Goal: Transaction & Acquisition: Book appointment/travel/reservation

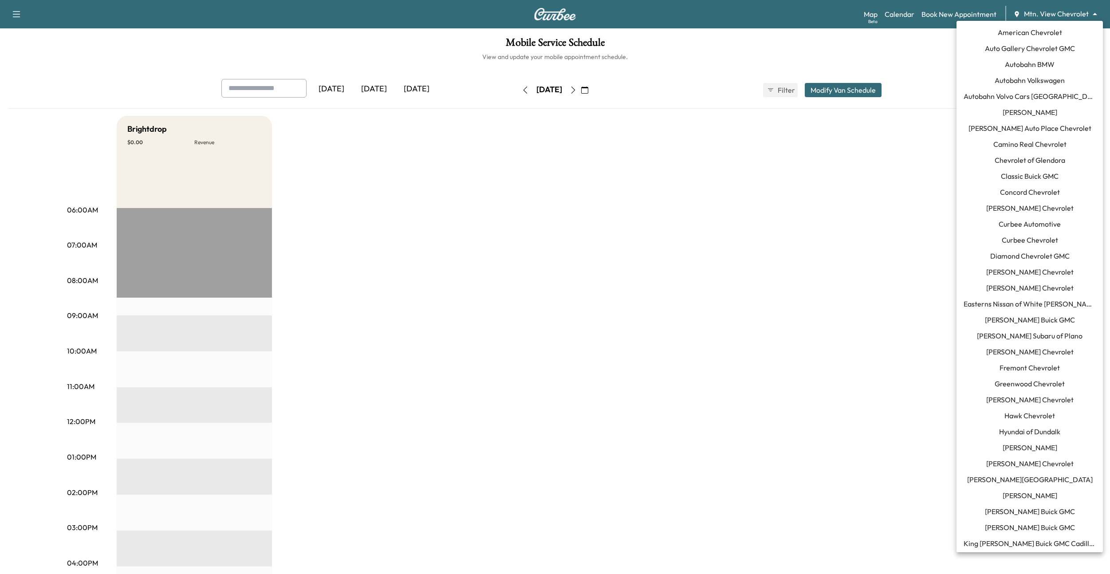
click at [1031, 13] on body "Support Log Out Map Beta Calendar Book New Appointment Mtn. View Chevrolet ****…" at bounding box center [555, 287] width 1110 height 574
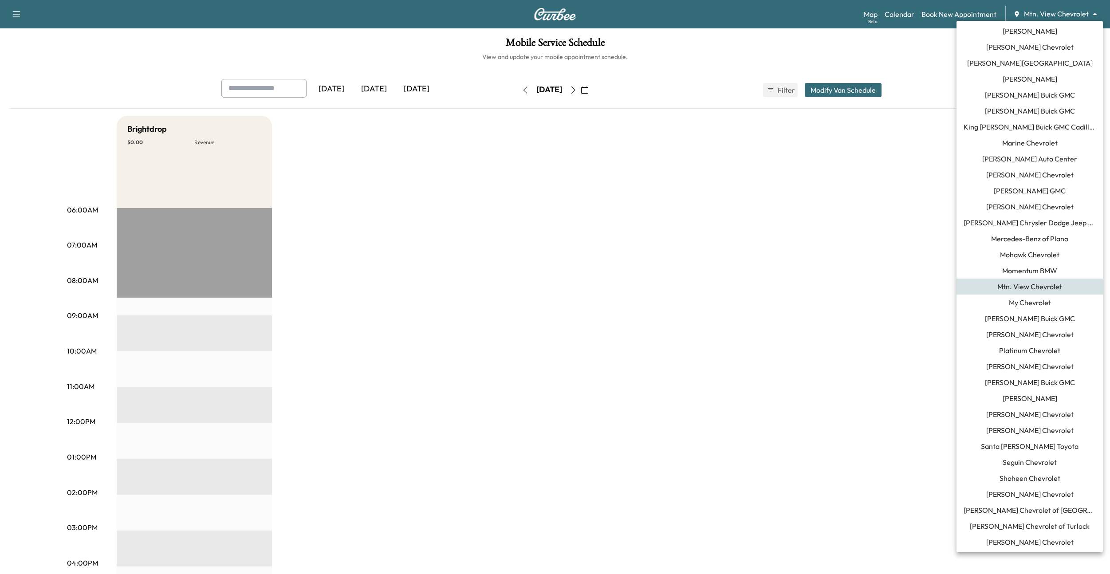
scroll to position [530, 0]
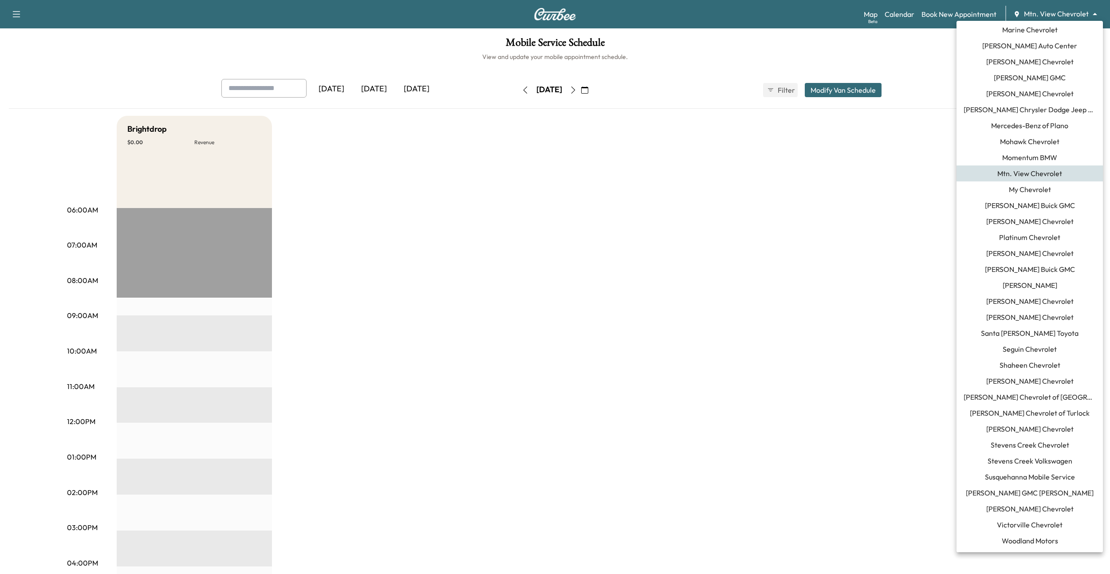
click at [1021, 508] on span "[PERSON_NAME] Chevrolet" at bounding box center [1029, 509] width 87 height 11
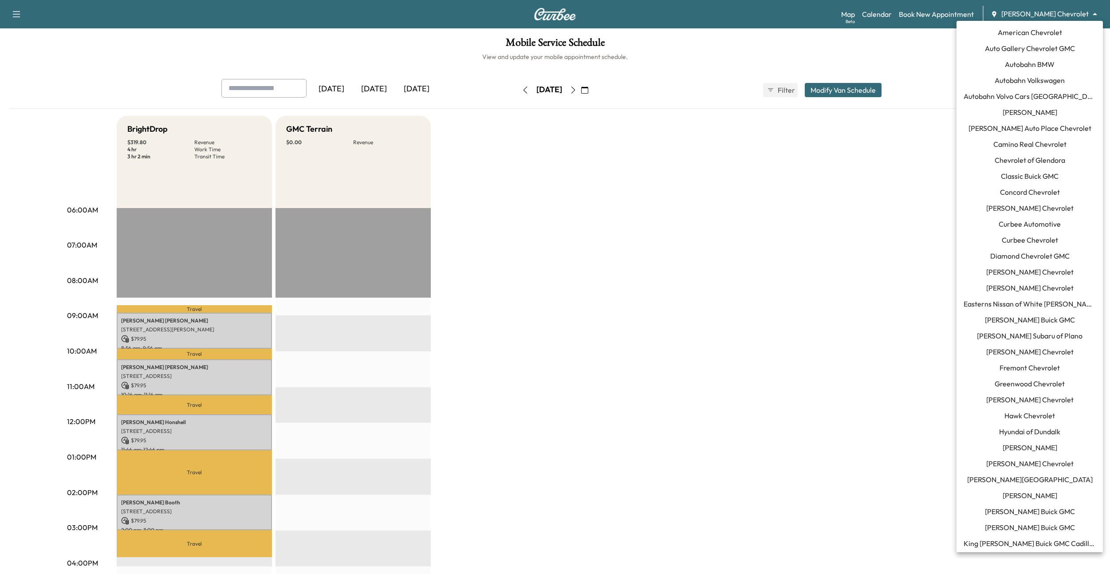
click at [1051, 15] on body "Support Log Out Map Beta Calendar Book New Appointment [PERSON_NAME] Chevrolet …" at bounding box center [555, 287] width 1110 height 574
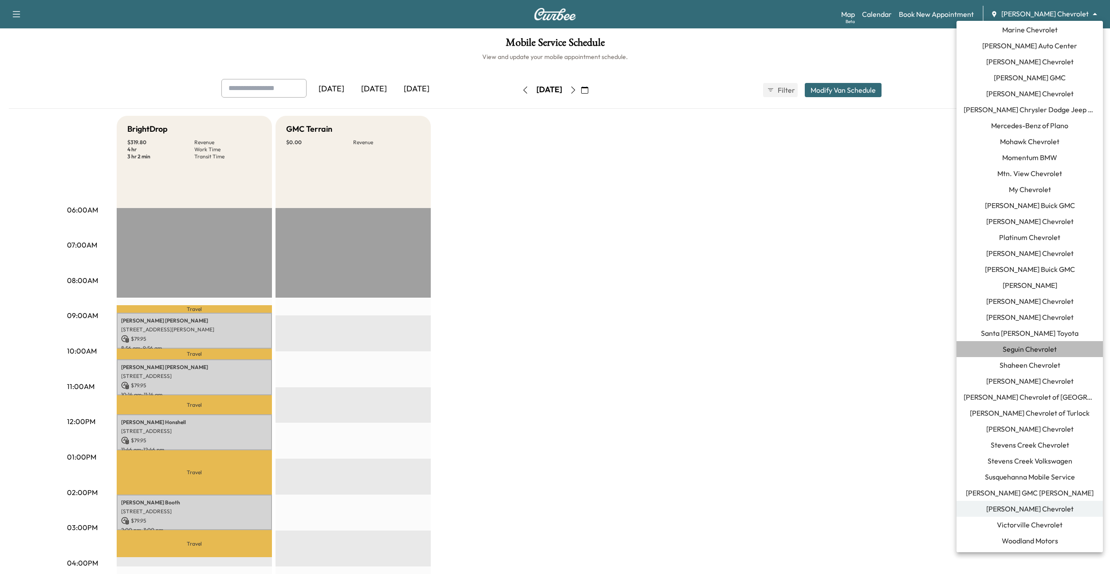
click at [1013, 346] on span "Seguin Chevrolet" at bounding box center [1030, 349] width 54 height 11
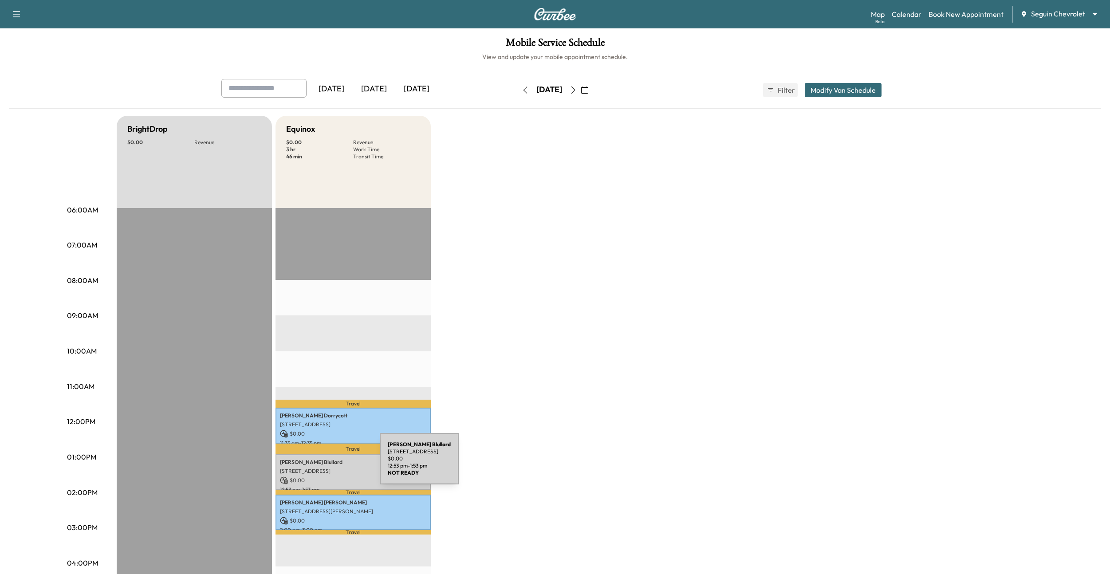
click at [313, 464] on p "[PERSON_NAME]" at bounding box center [353, 462] width 146 height 7
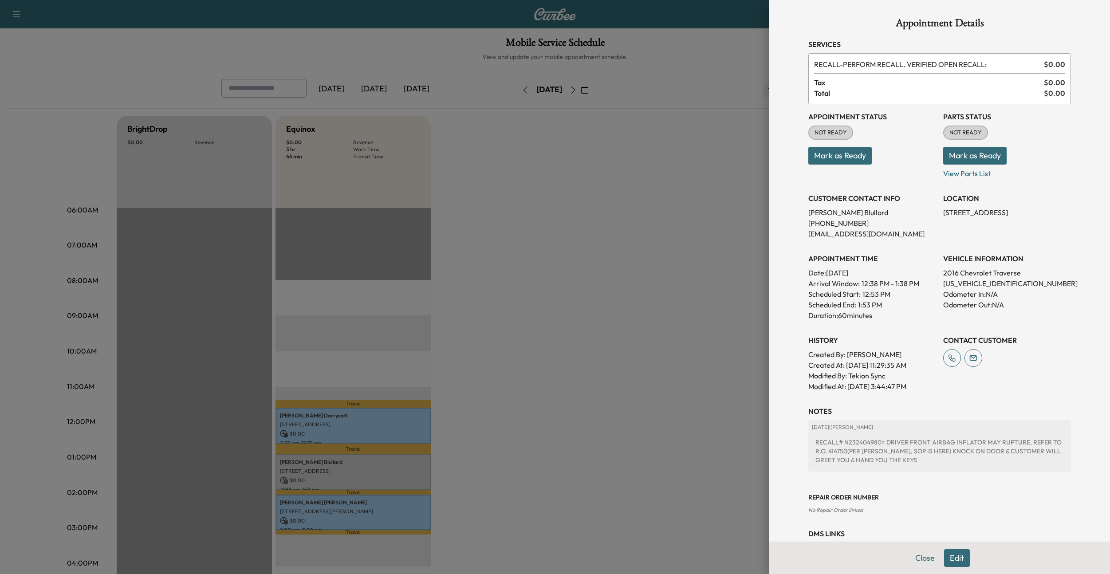
click at [846, 159] on button "Mark as Ready" at bounding box center [839, 156] width 63 height 18
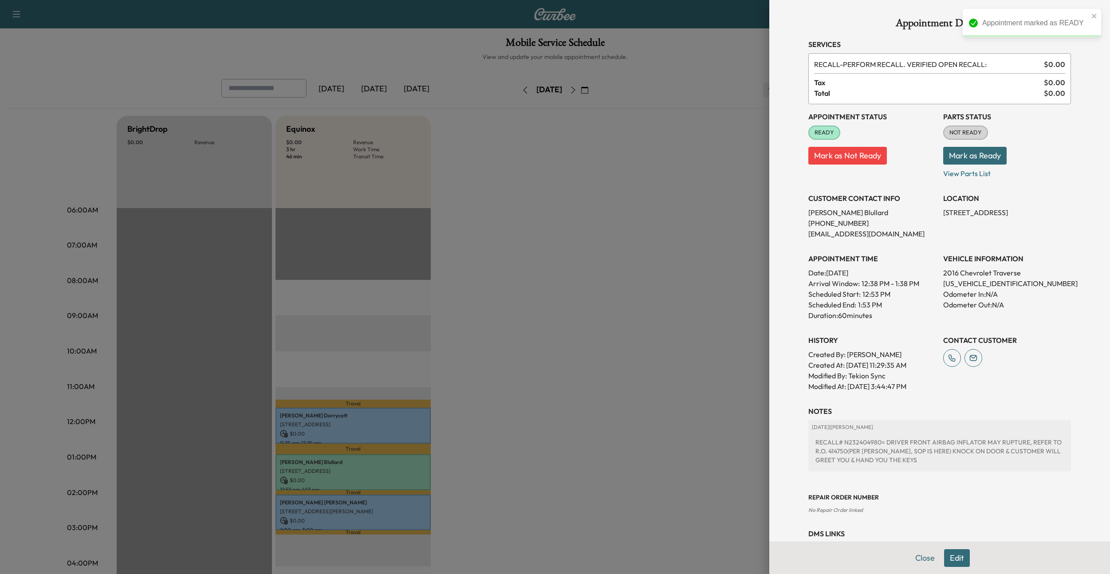
click at [824, 158] on button "Mark as Not Ready" at bounding box center [847, 156] width 79 height 18
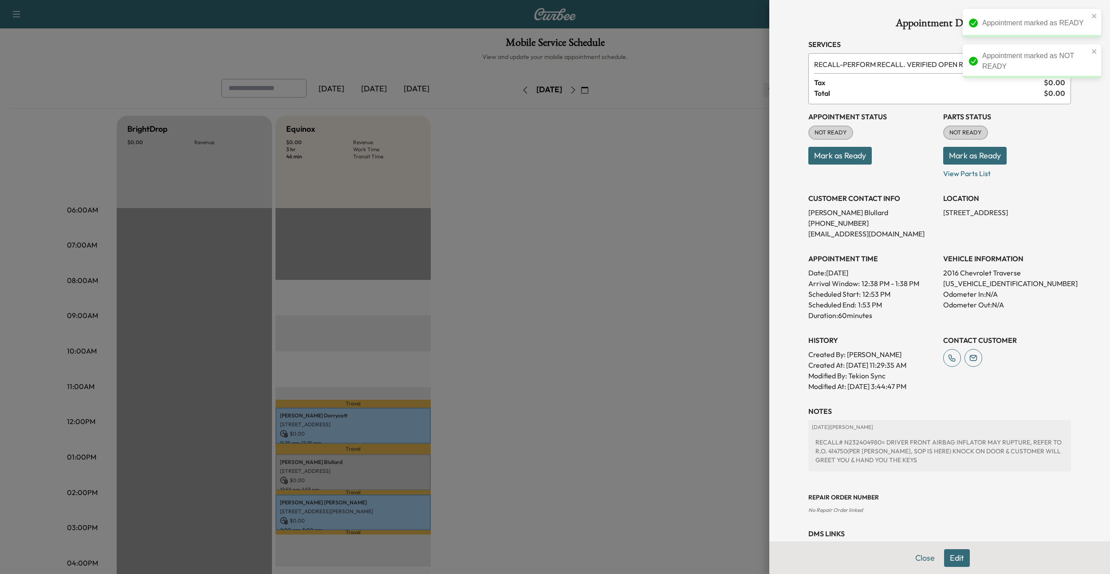
click at [652, 289] on div at bounding box center [555, 287] width 1110 height 574
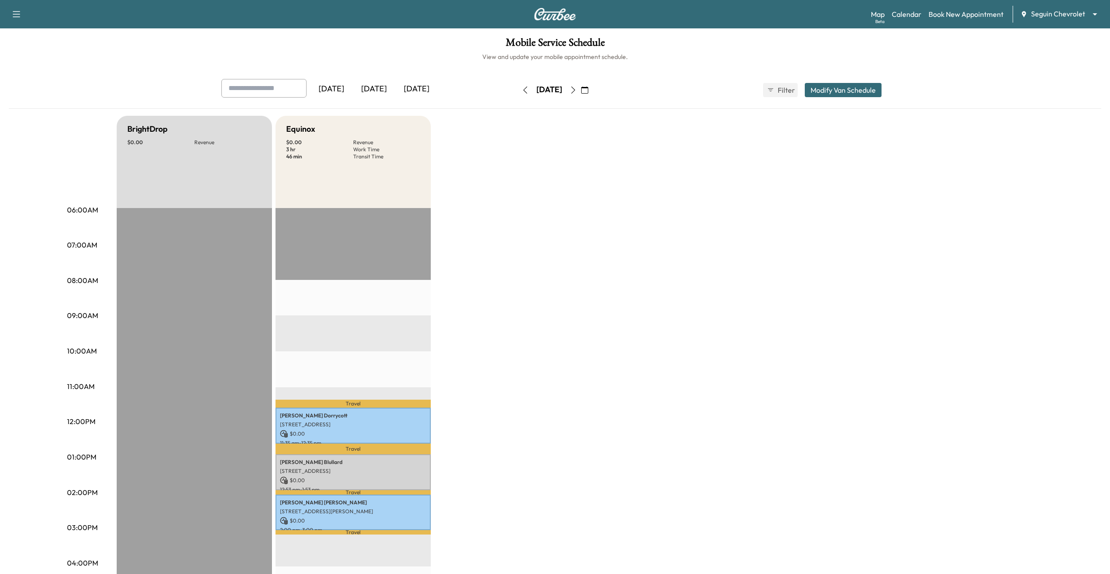
click at [642, 192] on div "BrightDrop $ 0.00 Revenue EST Start Equinox $ 0.00 Revenue 3 hr Work Time 46 mi…" at bounding box center [580, 449] width 926 height 666
click at [945, 16] on link "Book New Appointment" at bounding box center [966, 14] width 75 height 11
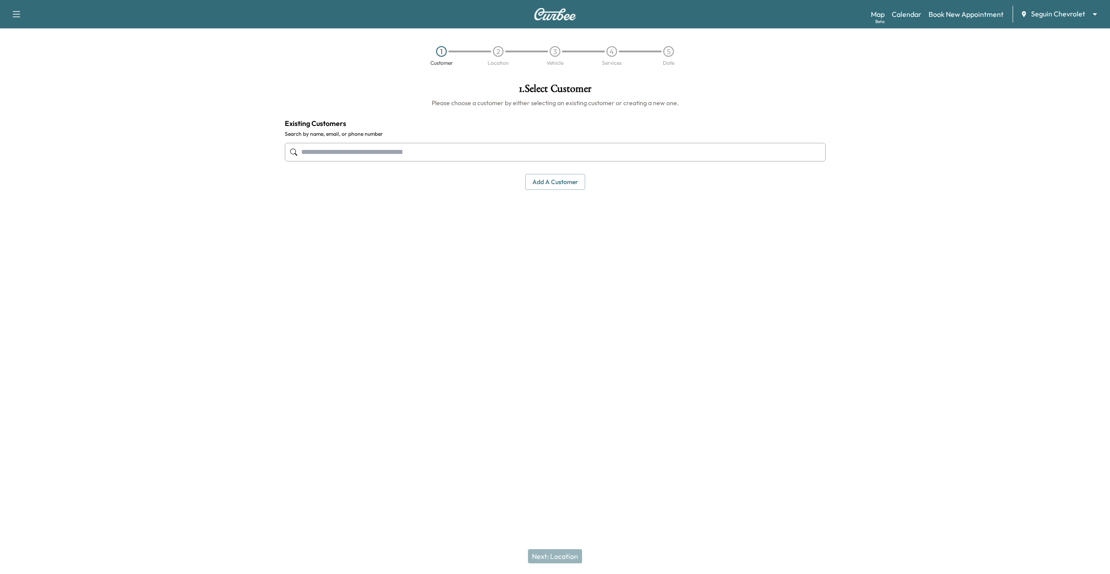
click at [558, 151] on input "text" at bounding box center [555, 152] width 541 height 19
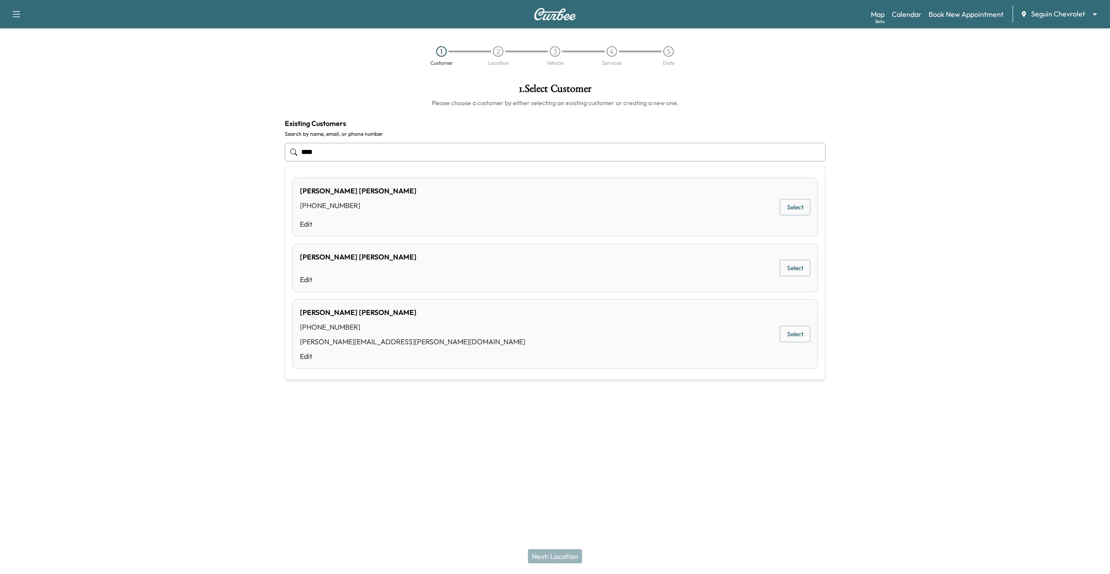
click at [455, 332] on div "[PERSON_NAME] [PHONE_NUMBER] [PERSON_NAME][EMAIL_ADDRESS][PERSON_NAME][DOMAIN_N…" at bounding box center [555, 334] width 526 height 70
type input "**********"
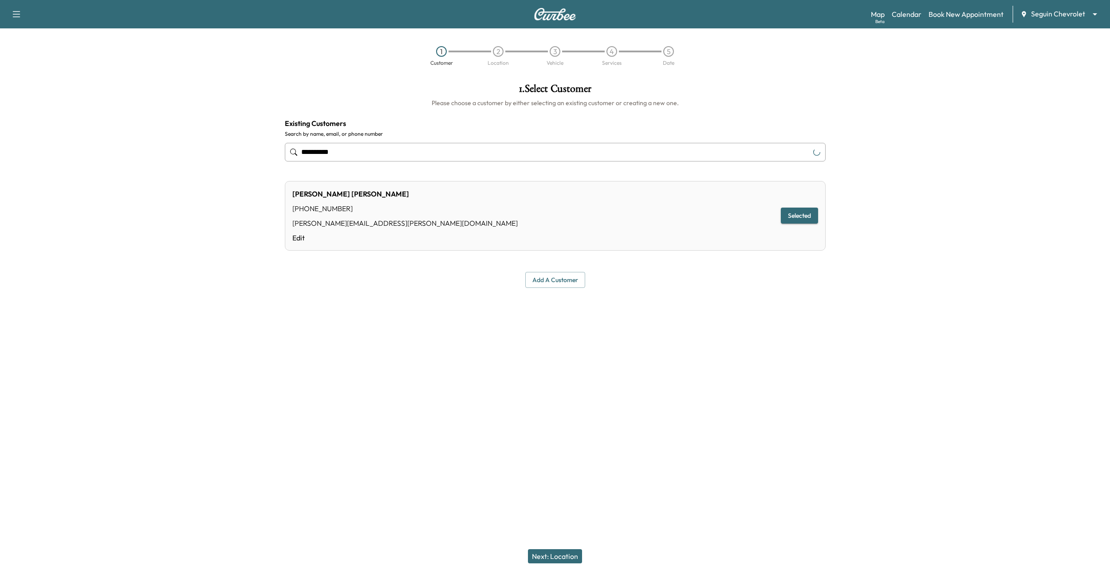
click at [559, 555] on button "Next: Location" at bounding box center [555, 556] width 54 height 14
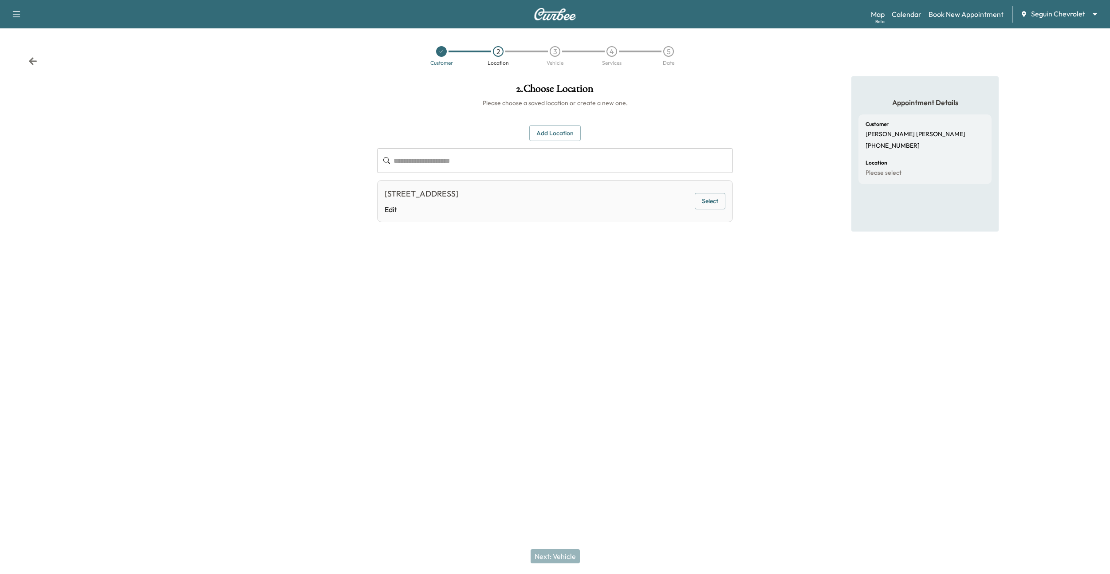
click at [706, 200] on button "Select" at bounding box center [710, 201] width 31 height 16
click at [556, 550] on button "Next: Vehicle" at bounding box center [555, 556] width 49 height 14
click at [710, 209] on button "Select" at bounding box center [710, 203] width 31 height 16
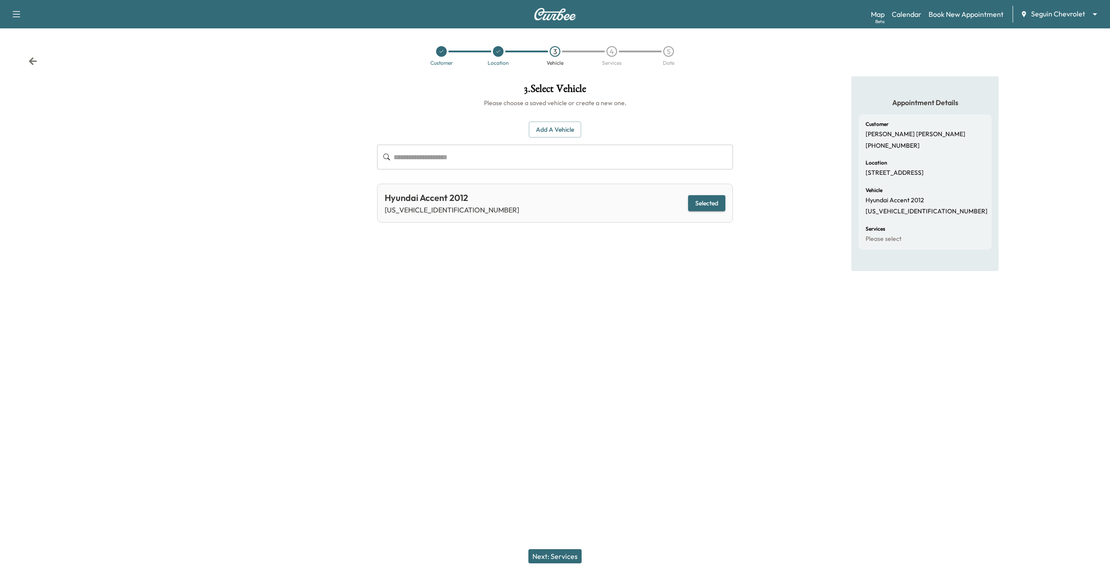
click at [554, 557] on button "Next: Services" at bounding box center [554, 556] width 53 height 14
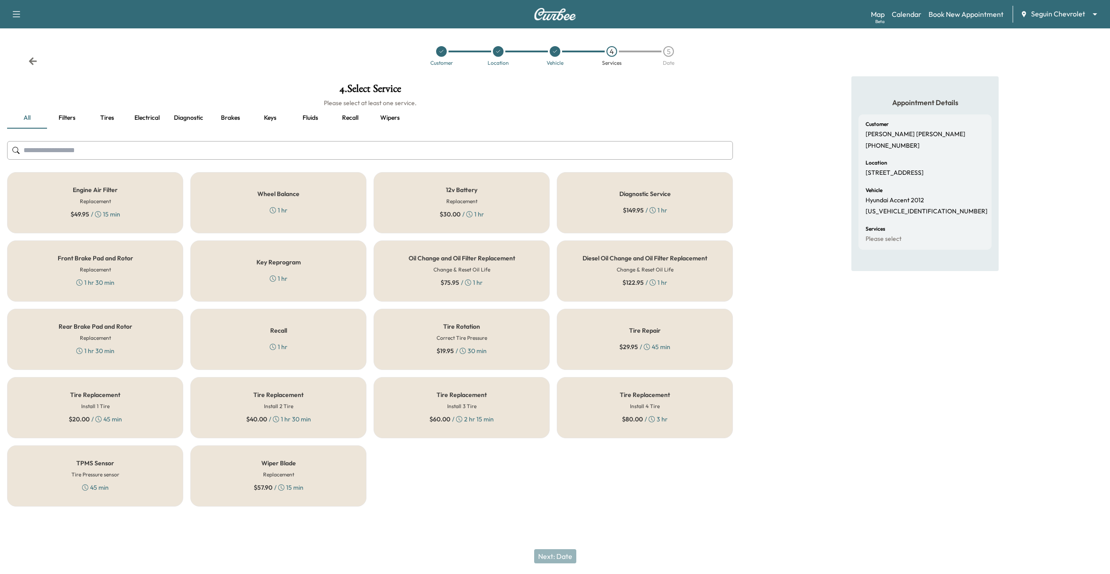
click at [492, 212] on div "12v Battery Replacement $ 30.00 / 1 hr" at bounding box center [462, 202] width 176 height 61
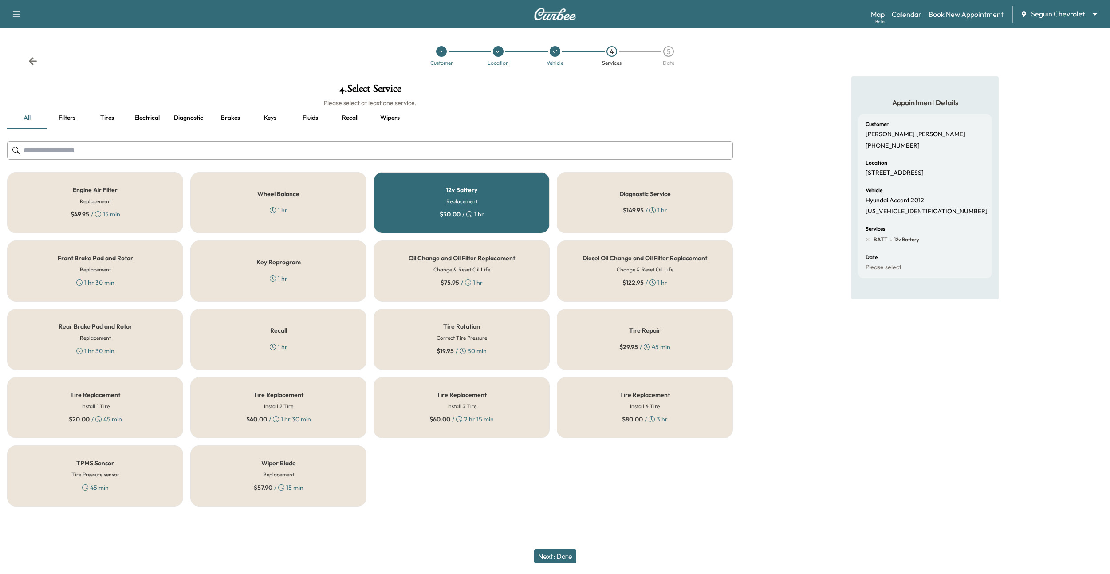
click at [548, 559] on button "Next: Date" at bounding box center [555, 556] width 42 height 14
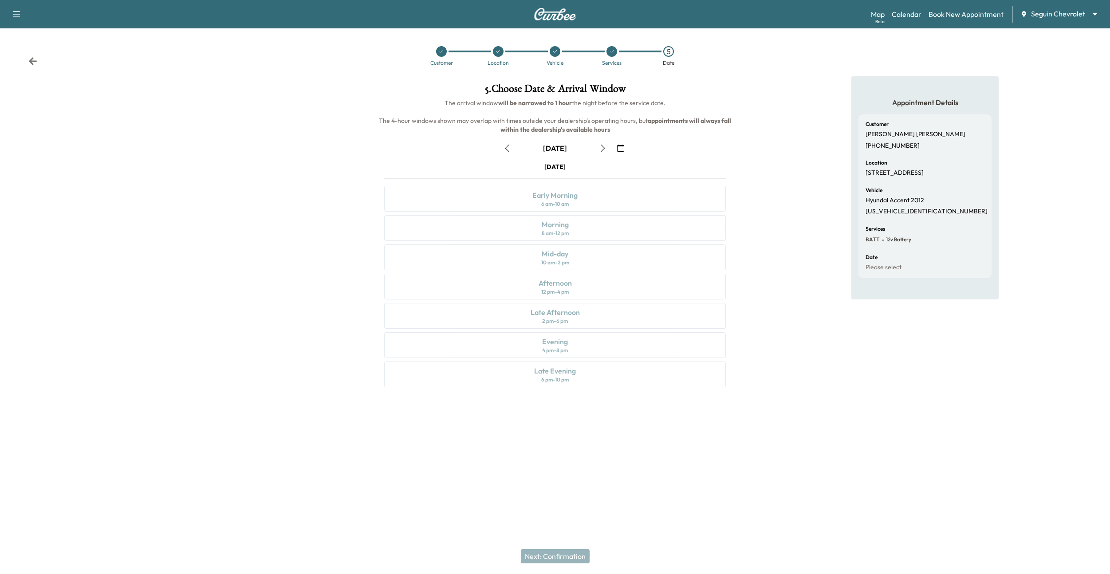
click at [618, 147] on icon "button" at bounding box center [620, 148] width 7 height 7
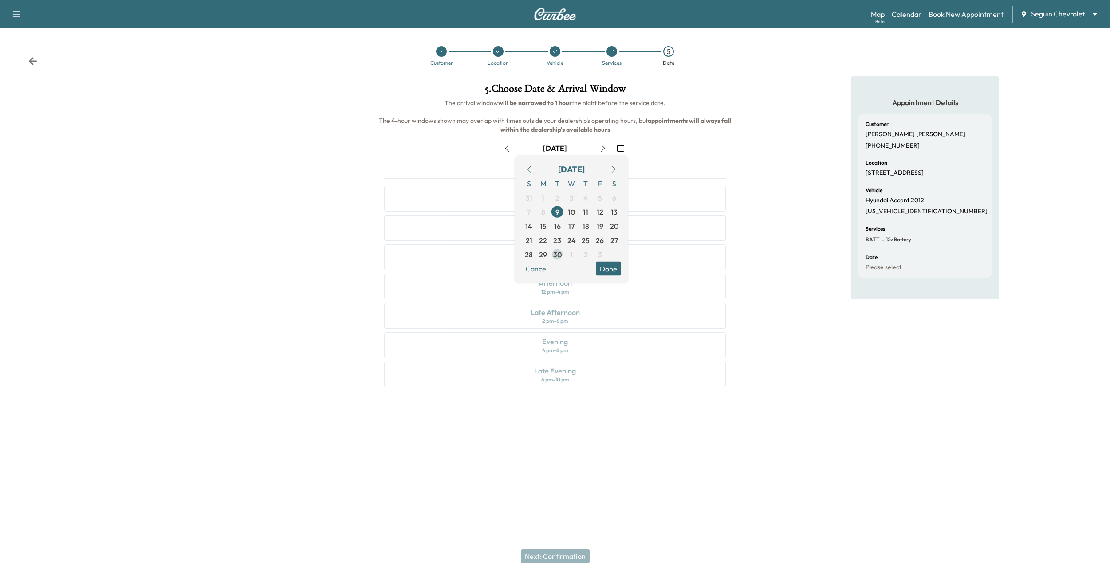
click at [555, 249] on span "30" at bounding box center [557, 254] width 8 height 11
click at [610, 269] on button "Done" at bounding box center [608, 269] width 25 height 14
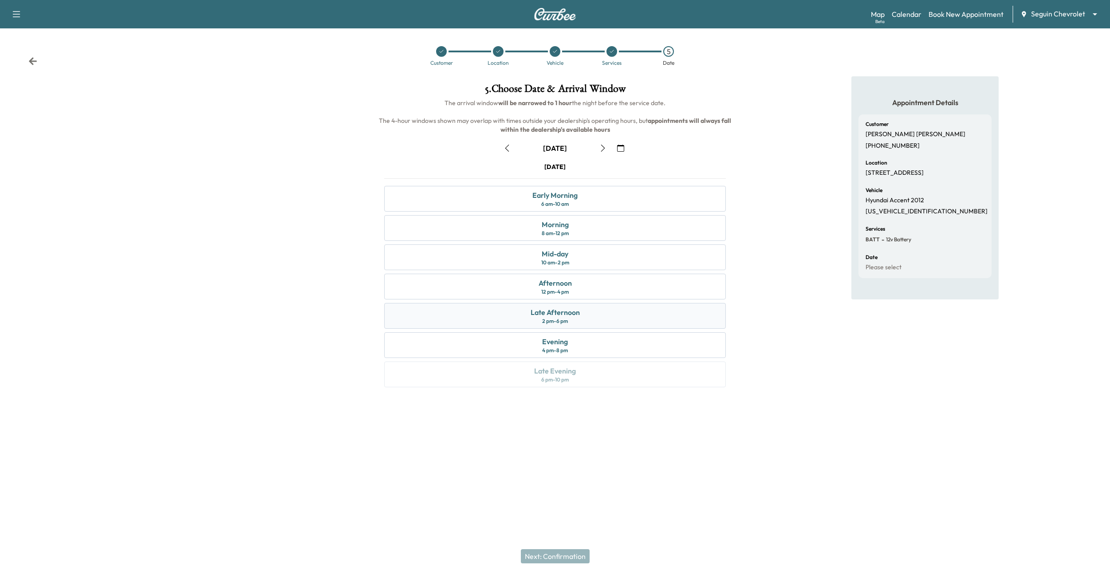
click at [606, 320] on div "Late Afternoon 2 pm - 6 pm" at bounding box center [555, 316] width 342 height 26
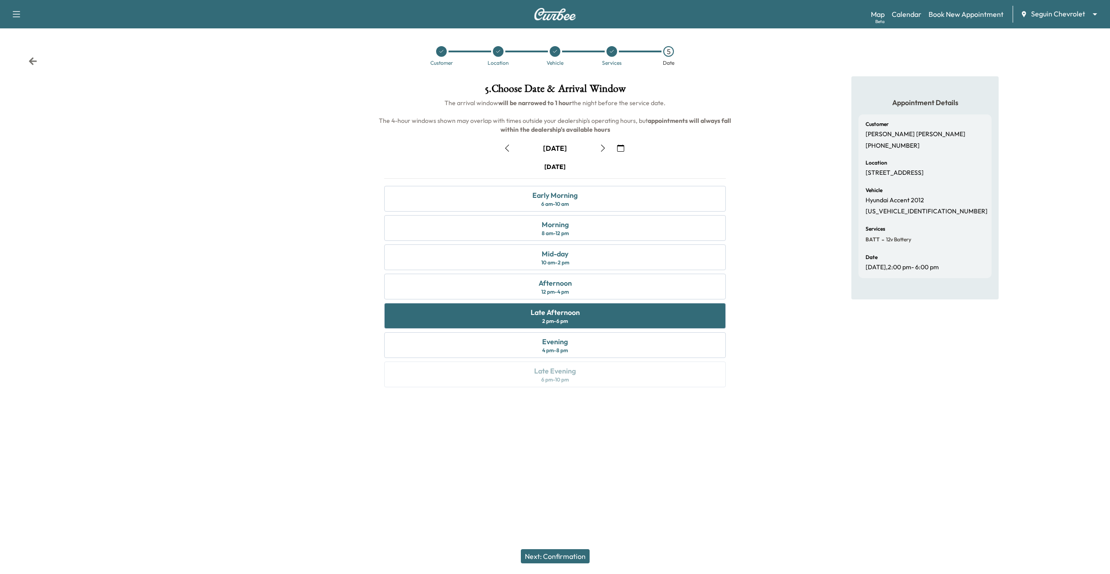
click at [546, 550] on button "Next: Confirmation" at bounding box center [555, 556] width 69 height 14
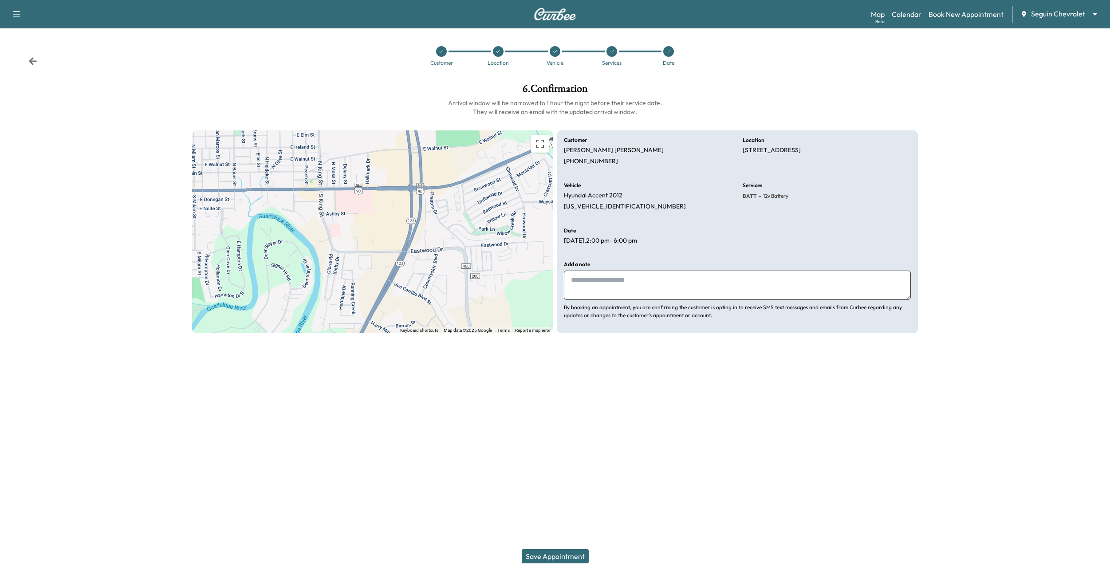
click at [546, 550] on button "Save Appointment" at bounding box center [555, 556] width 67 height 14
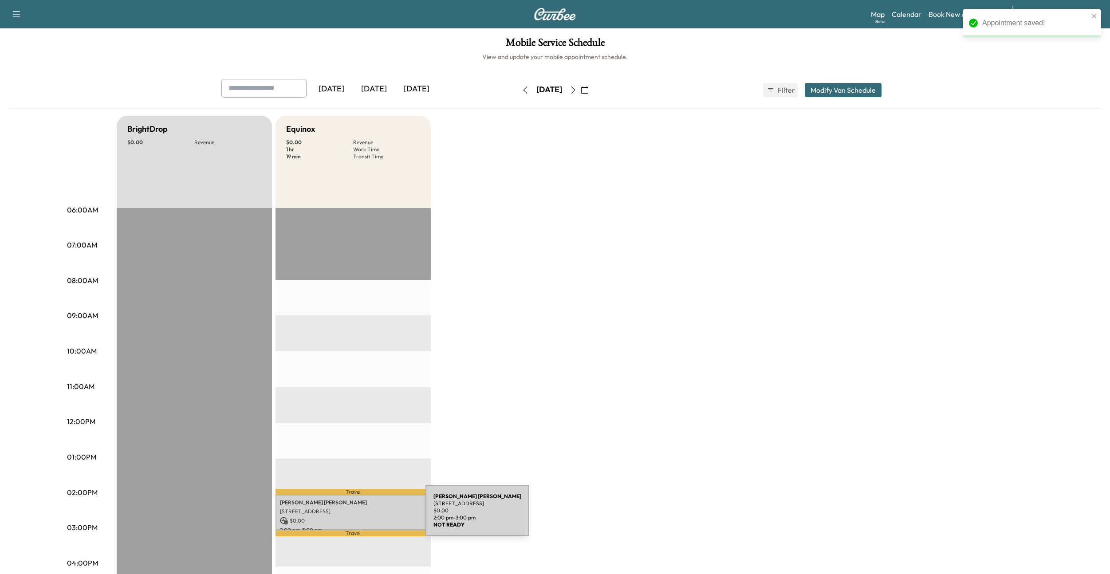
click at [359, 516] on div "[PERSON_NAME] [STREET_ADDRESS] $ 0.00 2:00 pm - 3:00 pm" at bounding box center [353, 513] width 155 height 36
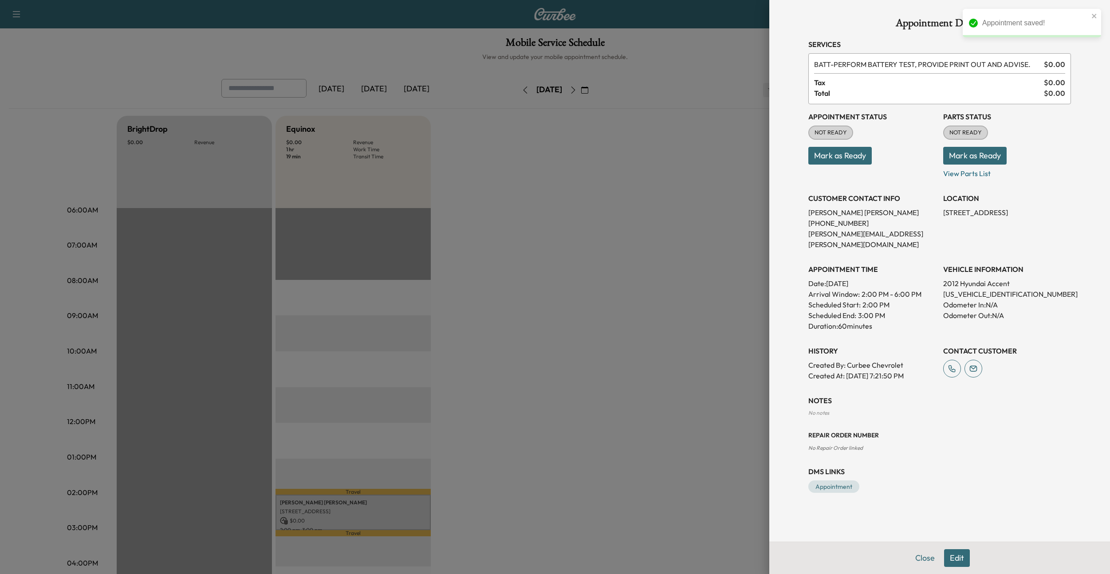
click at [828, 161] on button "Mark as Ready" at bounding box center [839, 156] width 63 height 18
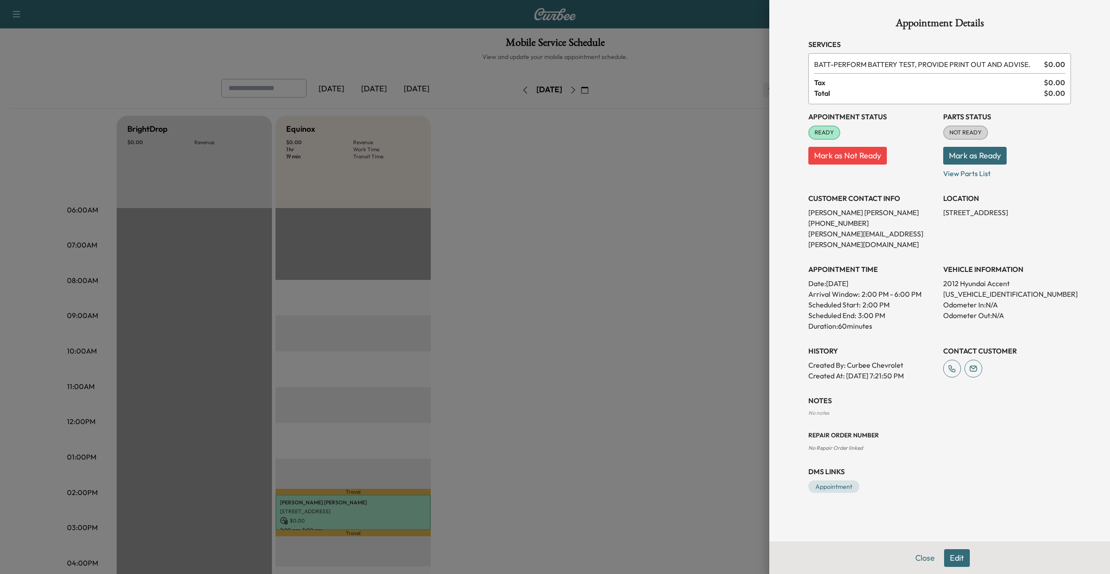
click at [693, 168] on div at bounding box center [555, 287] width 1110 height 574
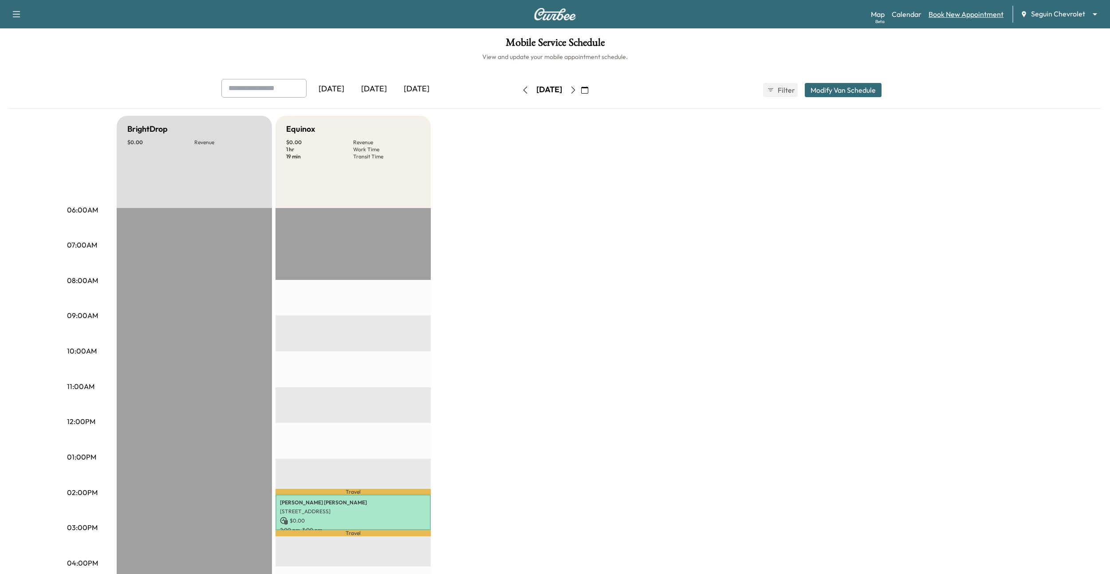
click at [969, 13] on link "Book New Appointment" at bounding box center [966, 14] width 75 height 11
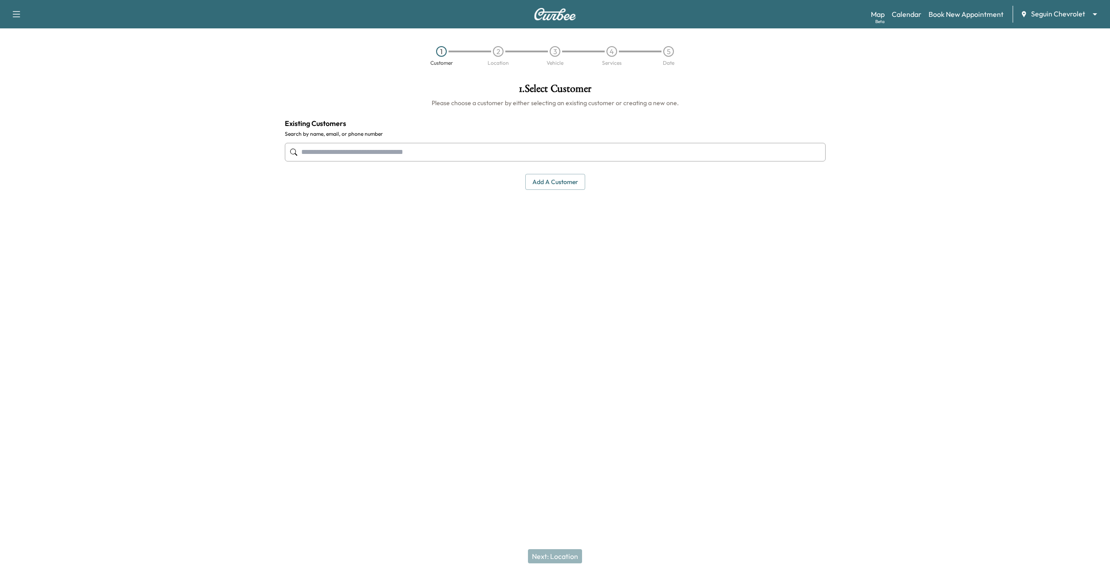
click at [650, 156] on input "text" at bounding box center [555, 152] width 541 height 19
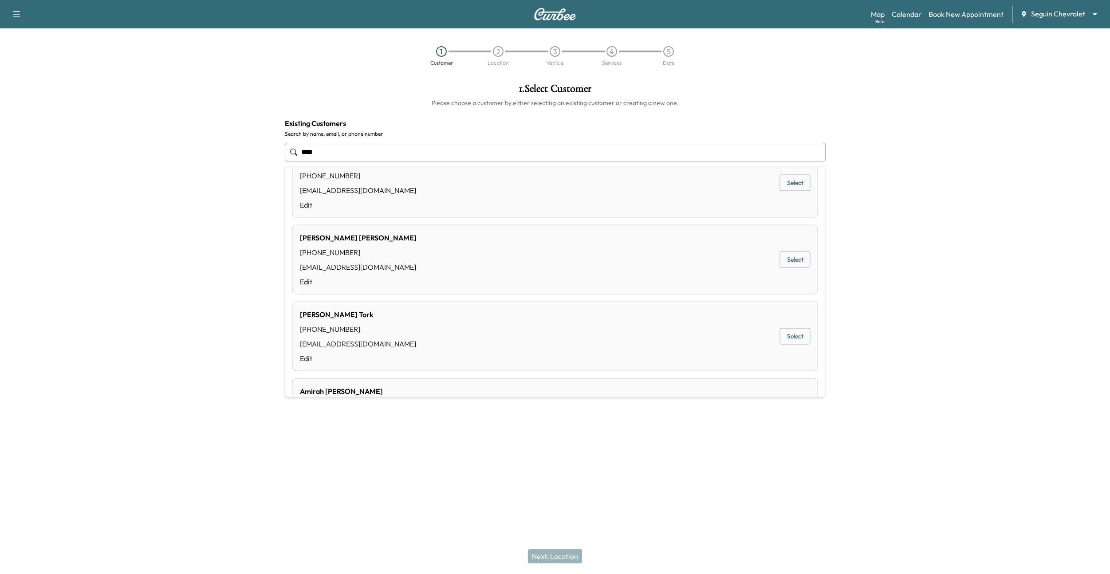
scroll to position [32, 0]
click at [435, 329] on div "[PERSON_NAME] [PHONE_NUMBER] [EMAIL_ADDRESS][DOMAIN_NAME] Edit Select" at bounding box center [555, 334] width 526 height 70
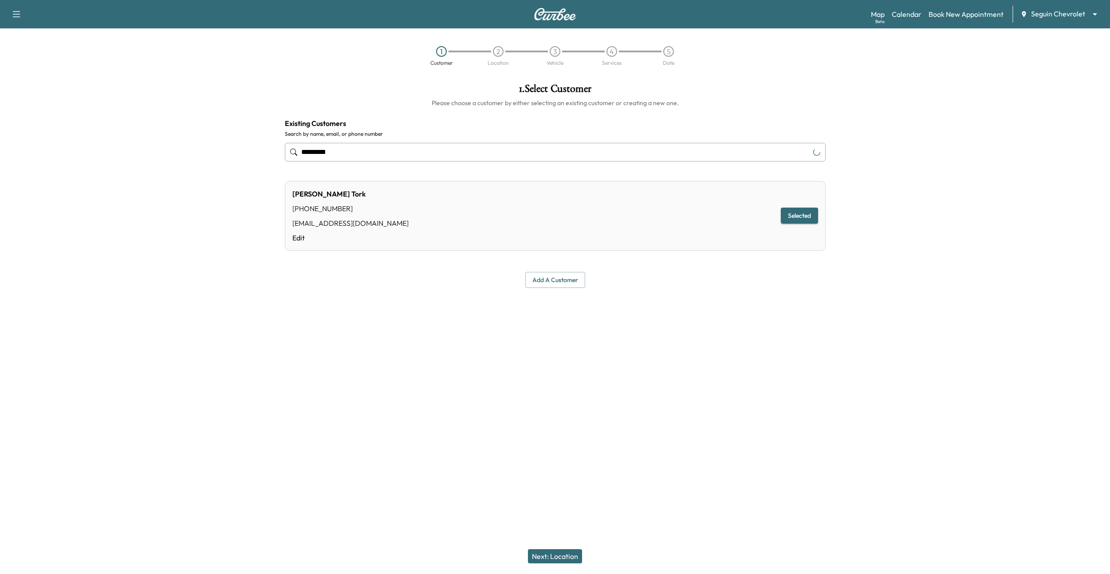
type input "*********"
click at [546, 549] on button "Next: Location" at bounding box center [555, 556] width 54 height 14
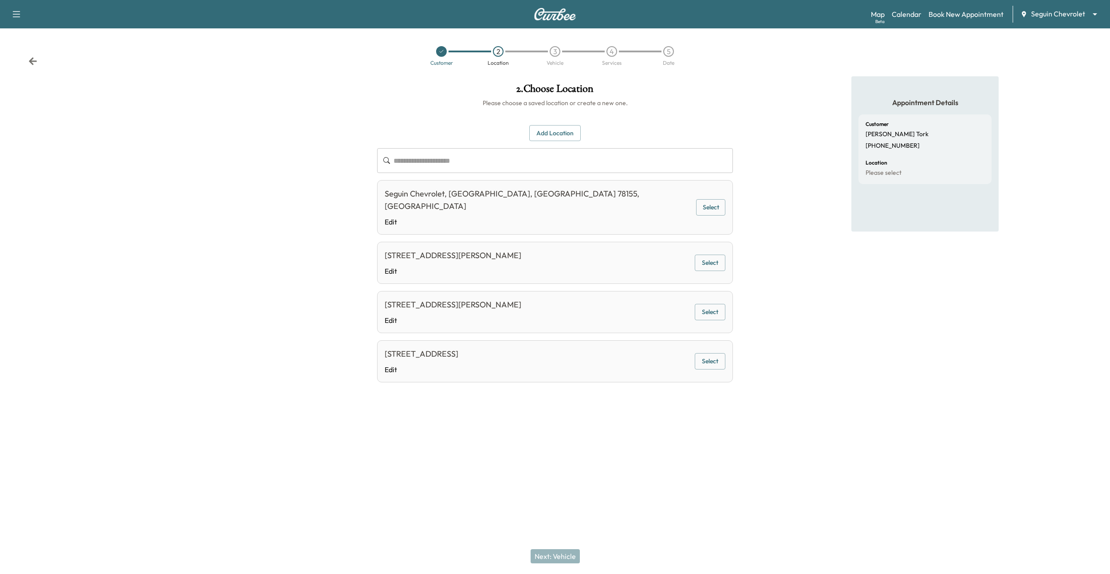
click at [734, 248] on div "**********" at bounding box center [555, 241] width 370 height 331
click at [719, 255] on button "Select" at bounding box center [710, 263] width 31 height 16
click at [572, 558] on button "Next: Vehicle" at bounding box center [555, 556] width 49 height 14
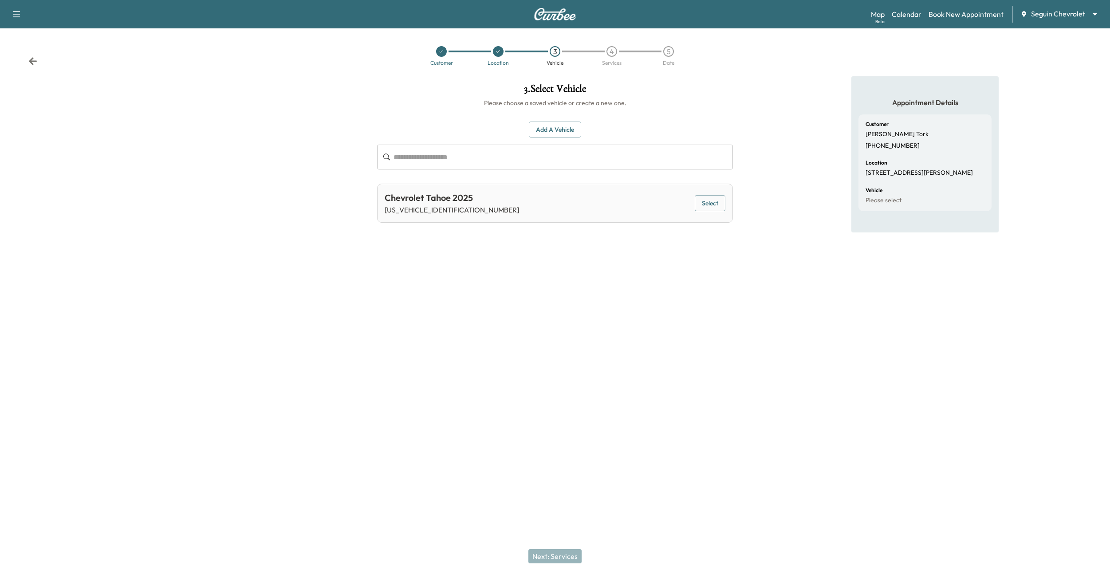
click at [719, 198] on button "Select" at bounding box center [710, 203] width 31 height 16
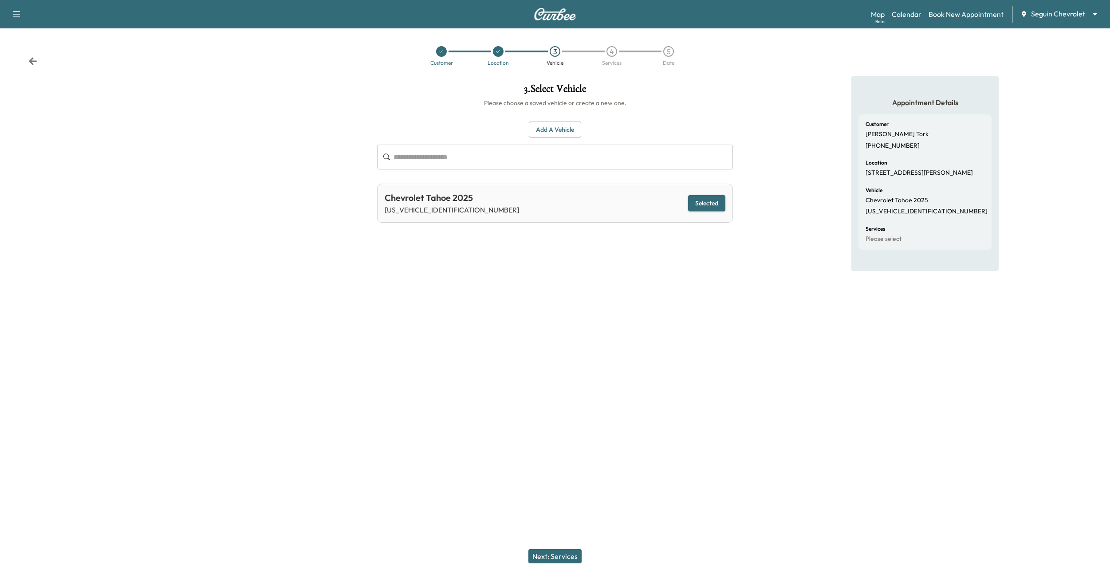
click at [558, 558] on button "Next: Services" at bounding box center [554, 556] width 53 height 14
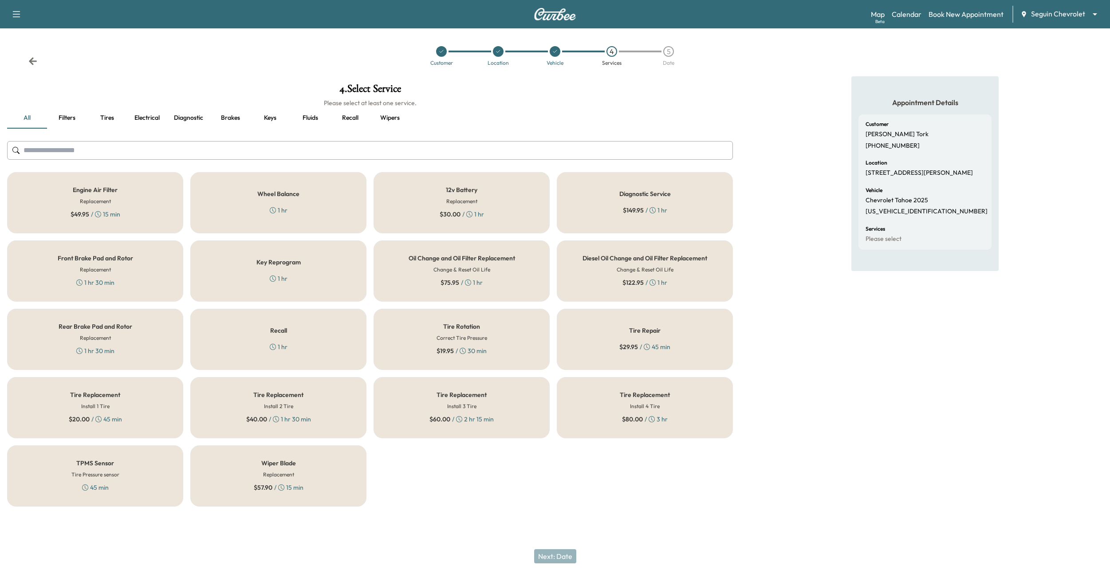
click at [576, 279] on div "Diesel Oil Change and Oil Filter Replacement Change & Reset Oil Life $ 122.95 /…" at bounding box center [645, 270] width 176 height 61
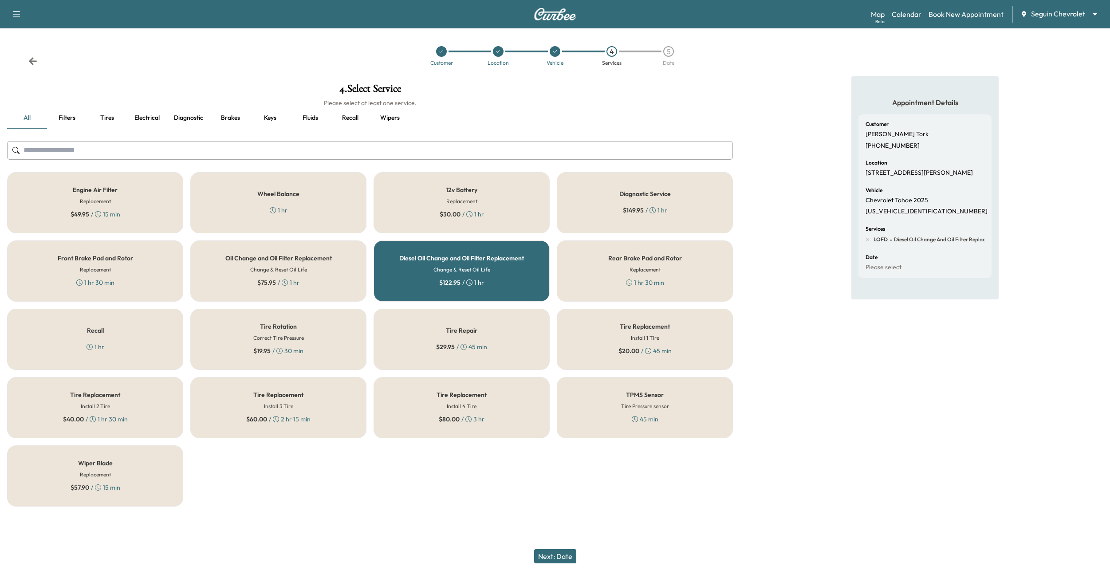
click at [547, 556] on button "Next: Date" at bounding box center [555, 556] width 42 height 14
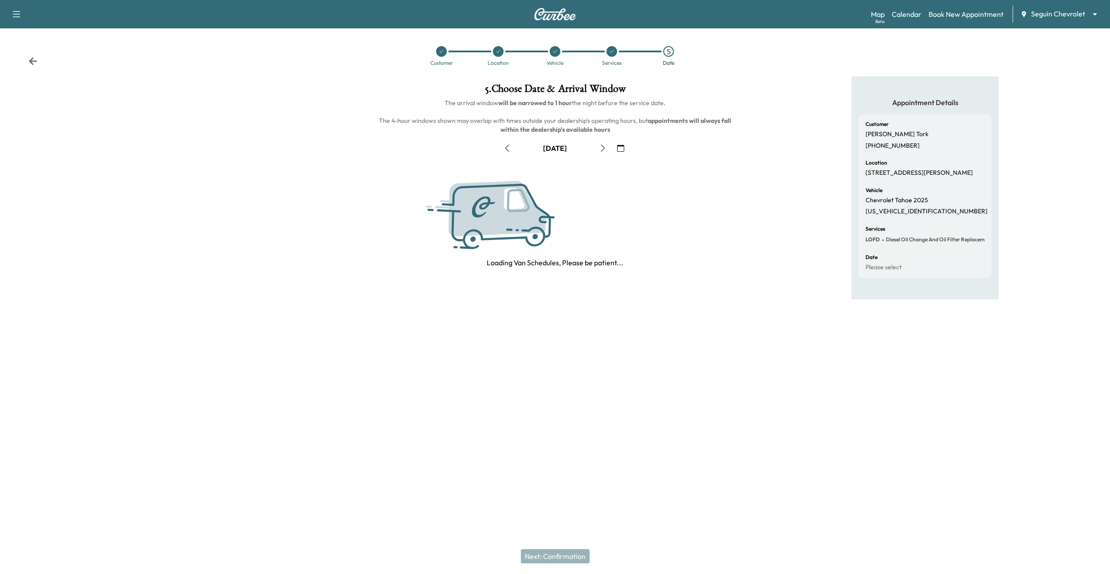
click at [623, 148] on icon "button" at bounding box center [620, 148] width 7 height 7
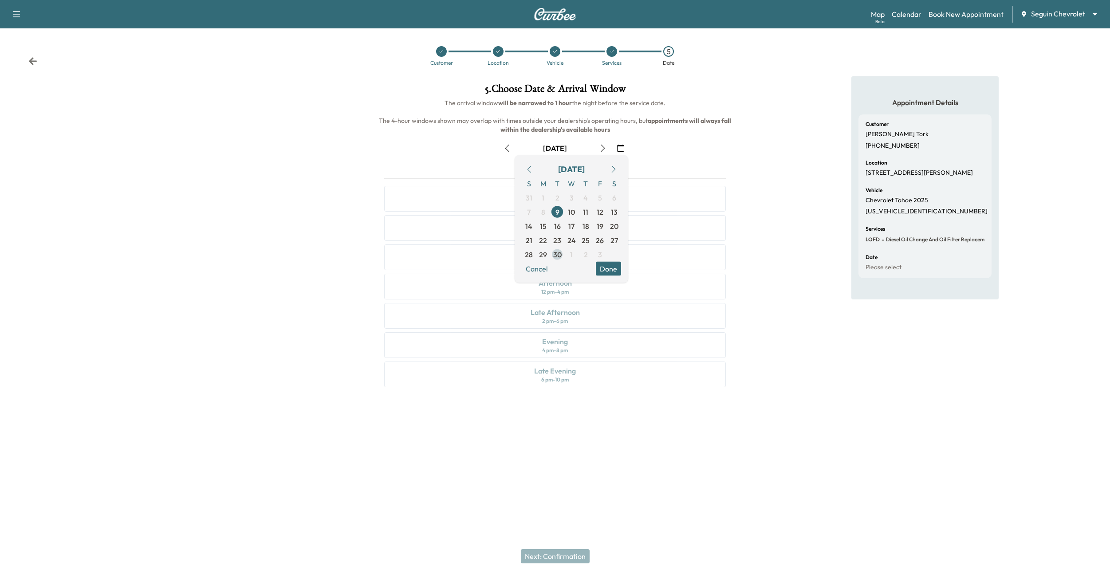
click at [555, 252] on span "30" at bounding box center [557, 254] width 8 height 11
click at [611, 266] on button "Done" at bounding box center [608, 269] width 25 height 14
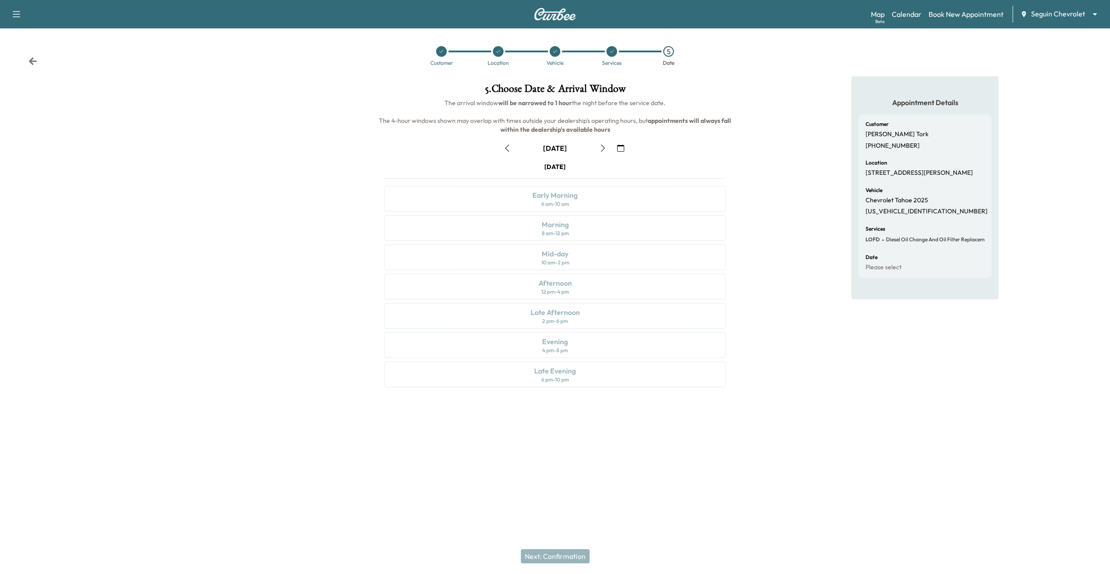
click at [506, 146] on icon "button" at bounding box center [507, 148] width 7 height 7
click at [603, 147] on icon "button" at bounding box center [602, 148] width 7 height 7
click at [610, 51] on icon at bounding box center [612, 51] width 4 height 3
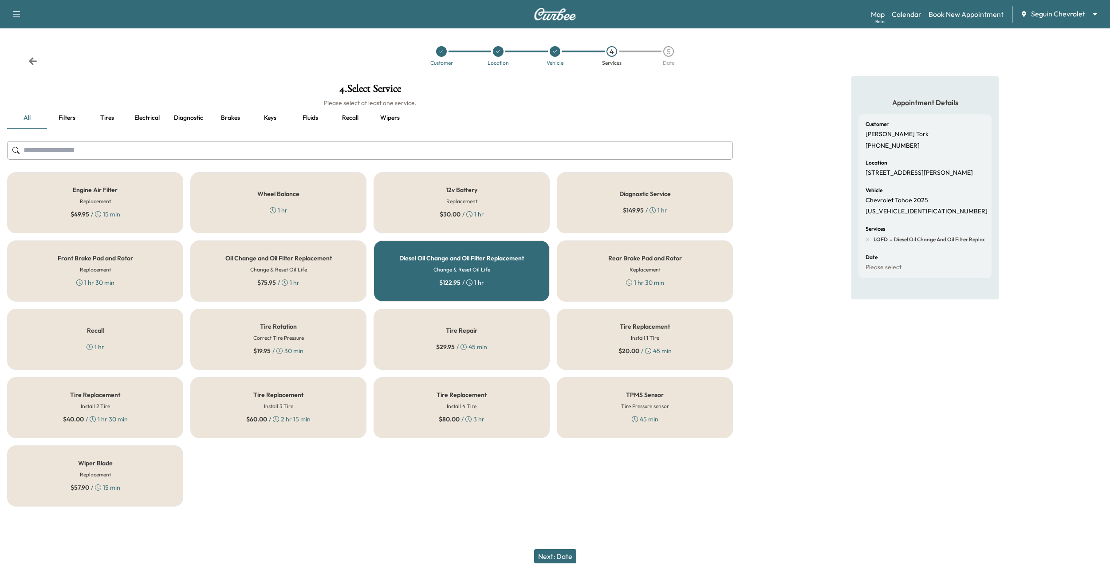
click at [515, 255] on h5 "Diesel Oil Change and Oil Filter Replacement" at bounding box center [461, 258] width 125 height 6
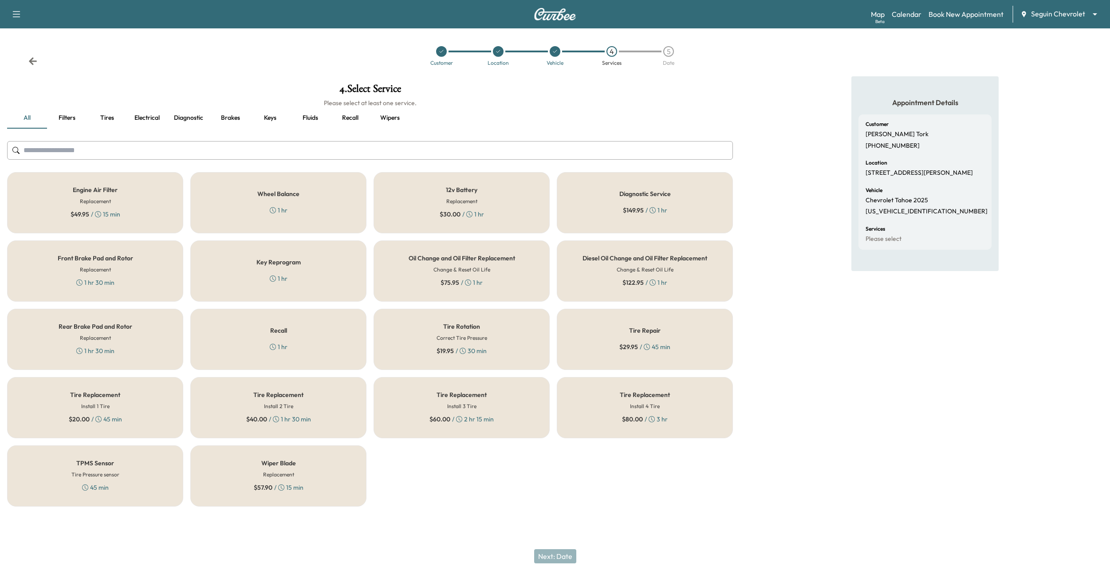
click at [513, 264] on div "Oil Change and Oil Filter Replacement Change & Reset Oil Life $ 75.95 / 1 hr" at bounding box center [462, 270] width 176 height 61
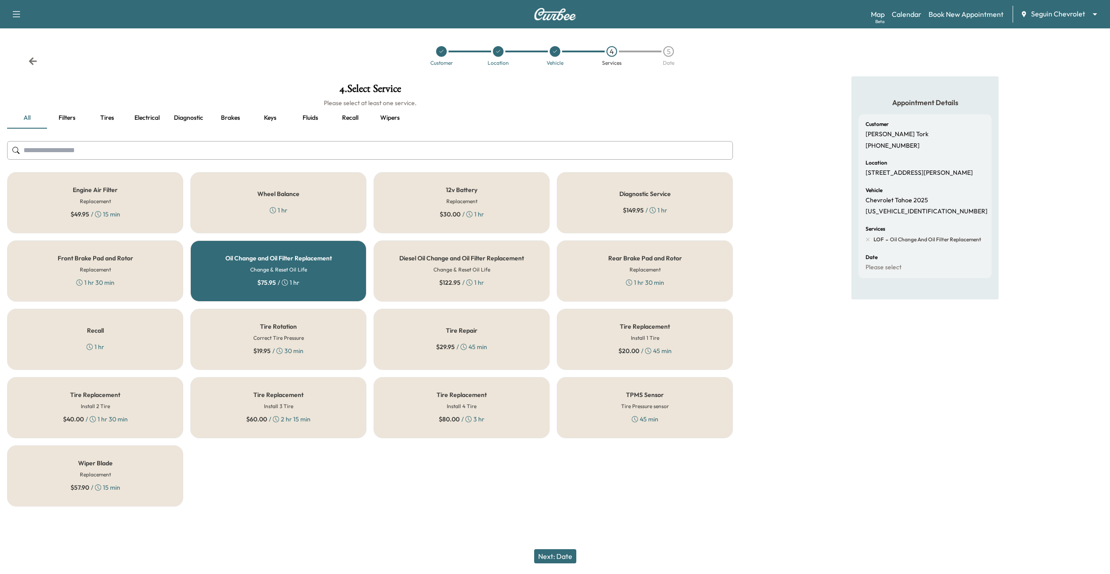
click at [551, 554] on button "Next: Date" at bounding box center [555, 556] width 42 height 14
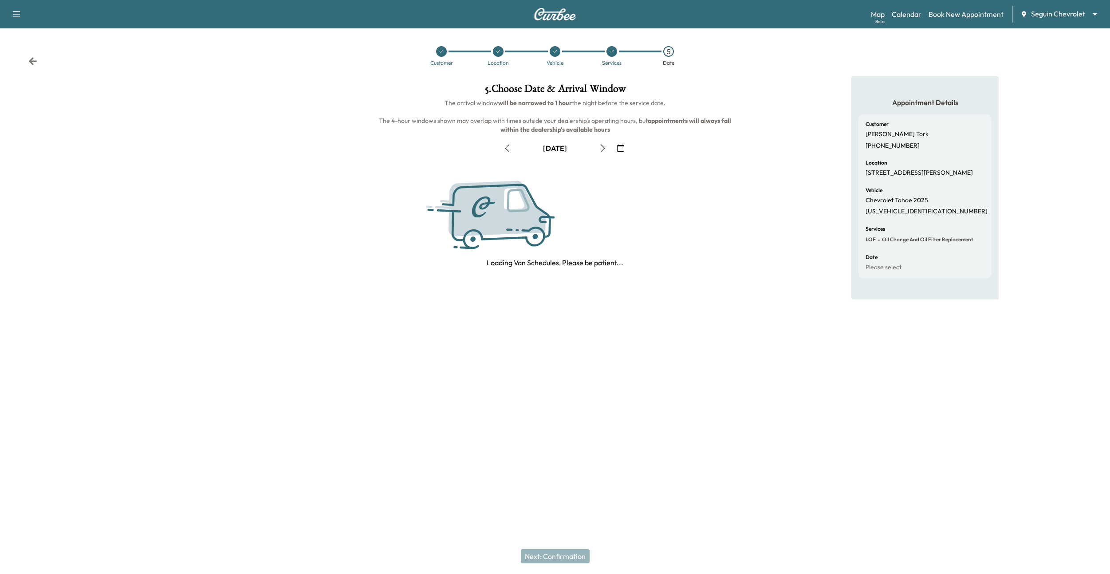
click at [619, 148] on icon "button" at bounding box center [620, 148] width 7 height 7
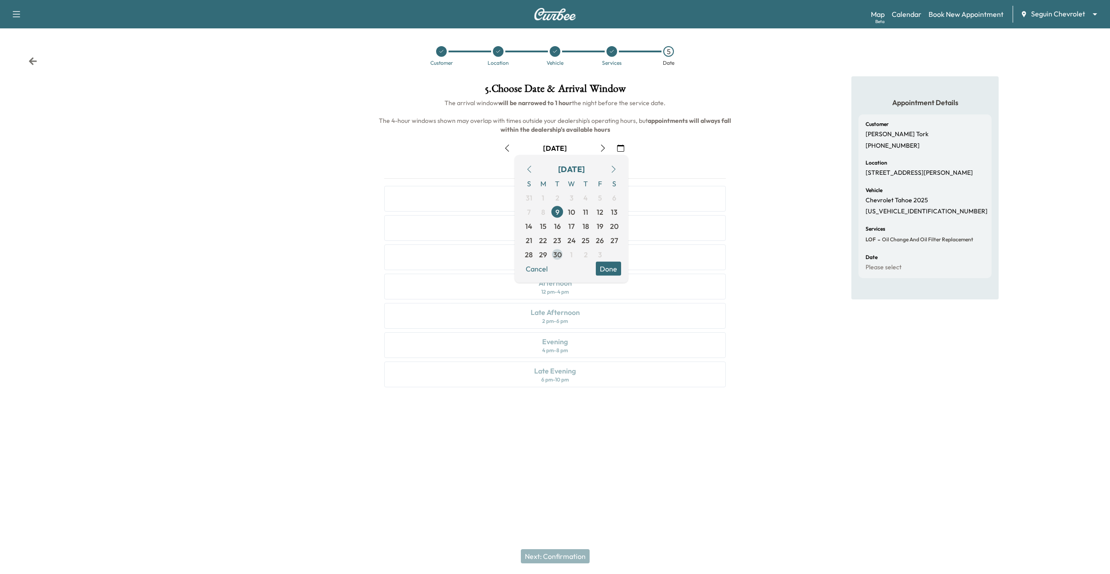
click at [555, 252] on span "30" at bounding box center [557, 254] width 8 height 11
click at [606, 268] on button "Done" at bounding box center [608, 269] width 25 height 14
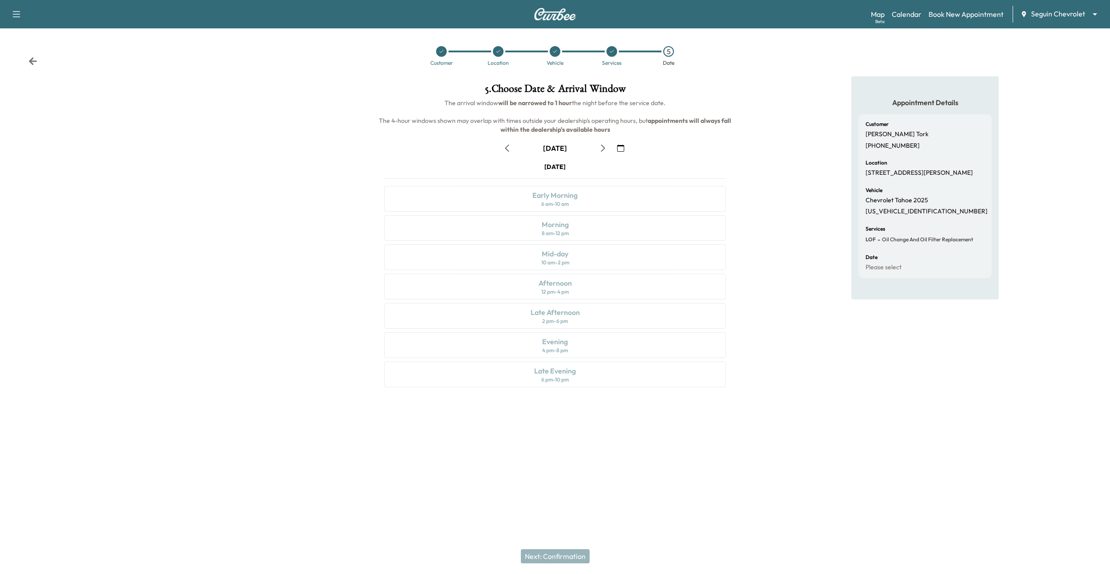
click at [607, 55] on div at bounding box center [611, 51] width 57 height 11
click at [612, 55] on div at bounding box center [612, 51] width 11 height 11
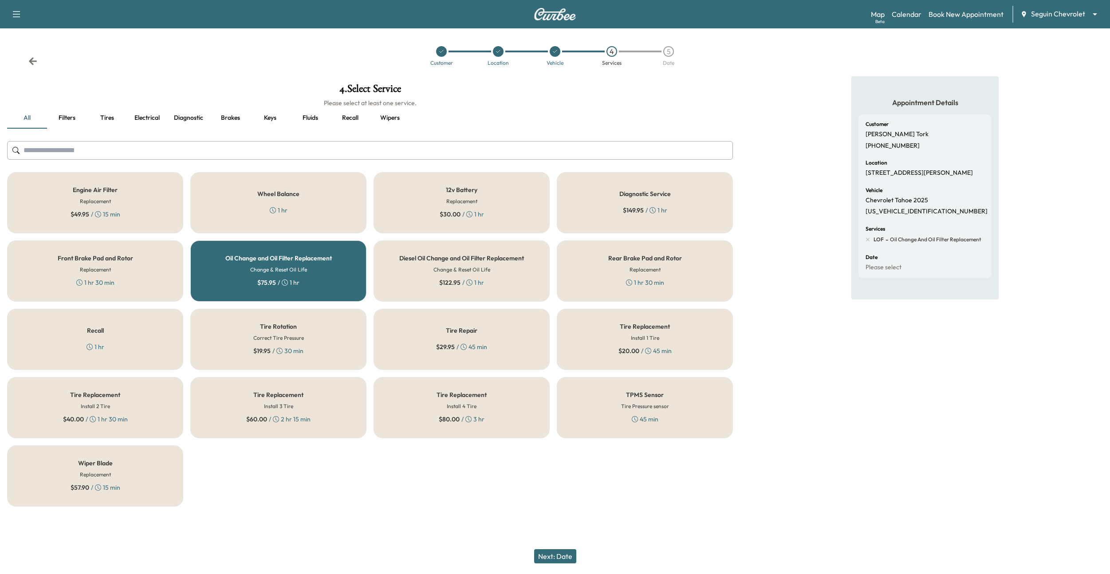
click at [320, 262] on div "Oil Change and Oil Filter Replacement Change & Reset Oil Life $ 75.95 / 1 hr" at bounding box center [278, 270] width 176 height 61
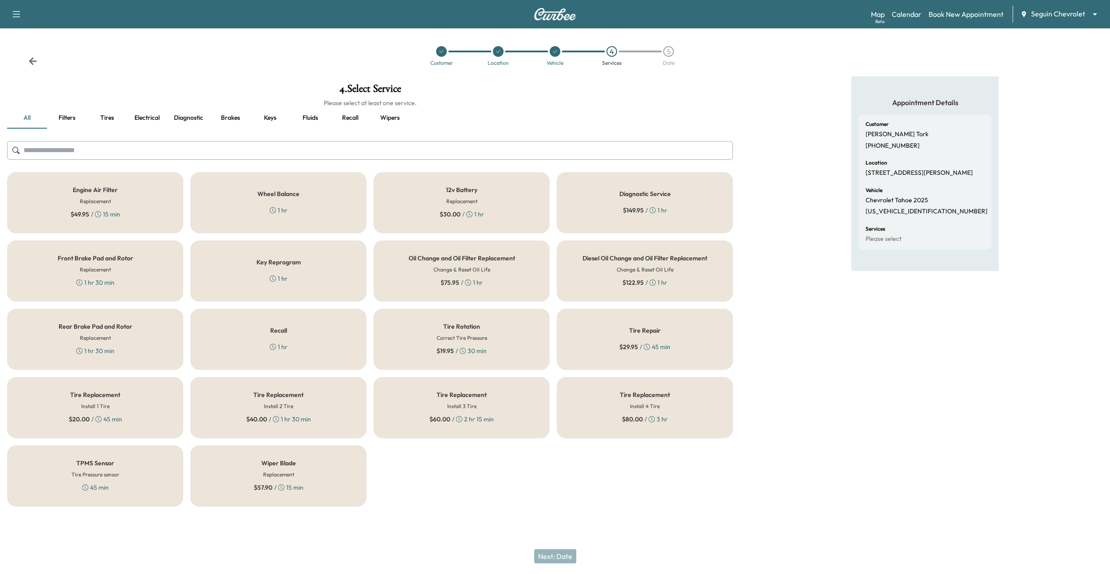
click at [627, 203] on div "Diagnostic Service $ 149.95 / 1 hr" at bounding box center [645, 202] width 176 height 61
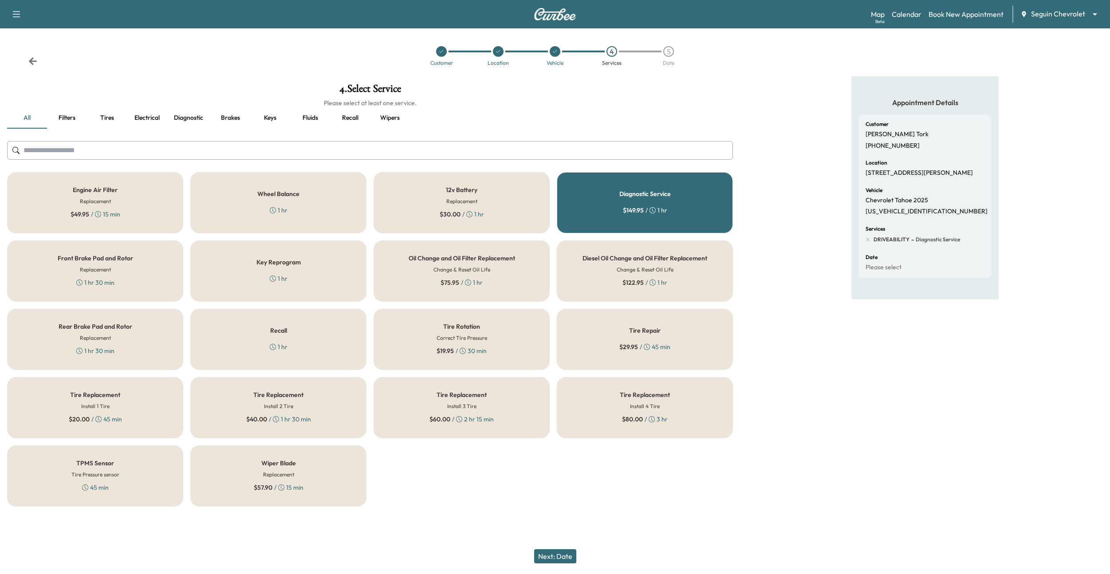
click at [567, 562] on button "Next: Date" at bounding box center [555, 556] width 42 height 14
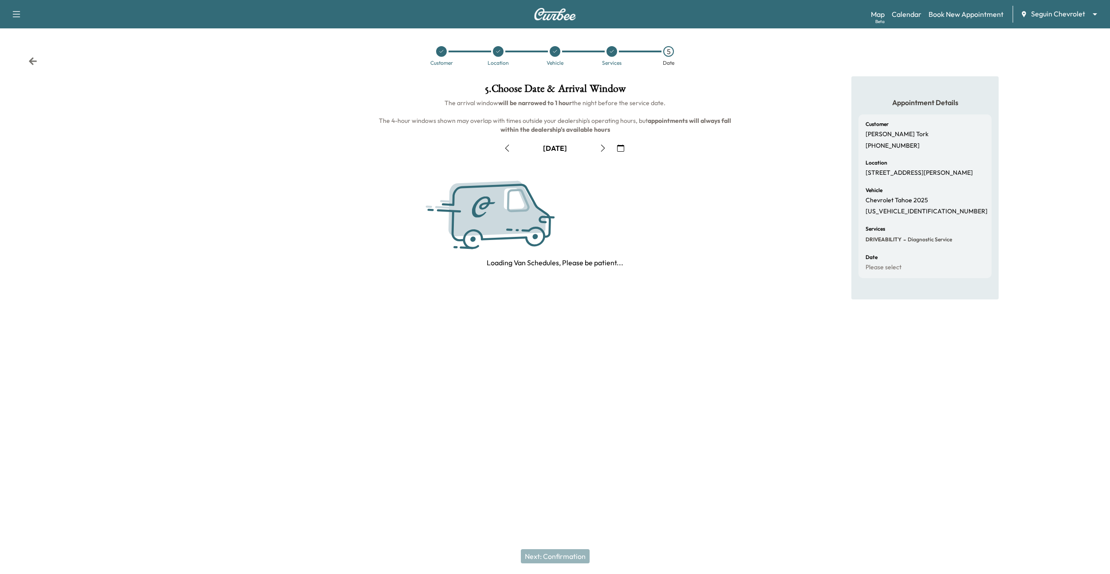
click at [619, 150] on icon "button" at bounding box center [620, 148] width 7 height 7
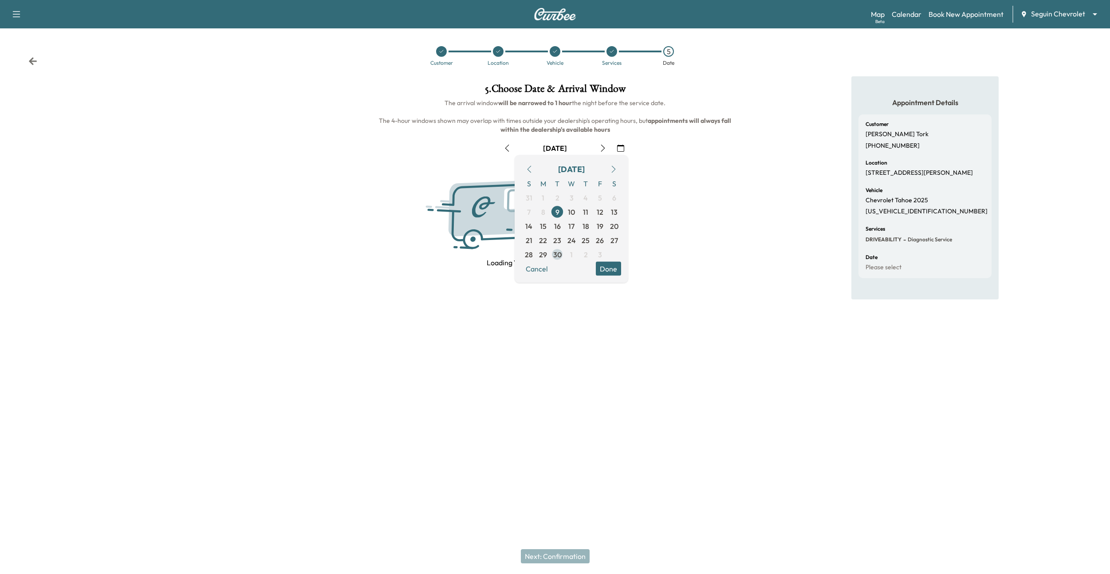
click at [552, 250] on span "30" at bounding box center [557, 255] width 14 height 14
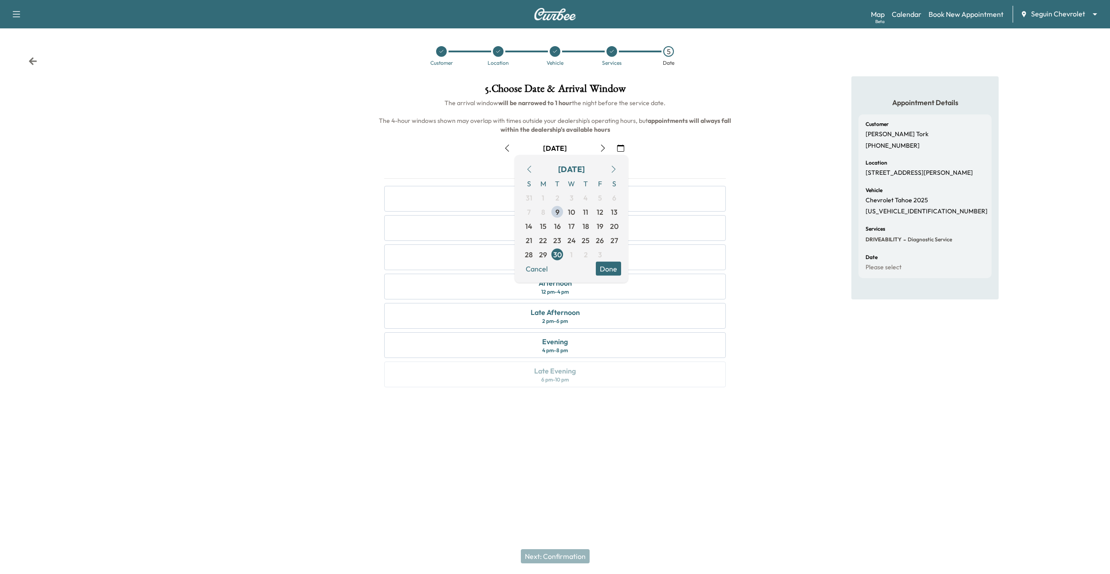
click at [608, 266] on button "Done" at bounding box center [608, 269] width 25 height 14
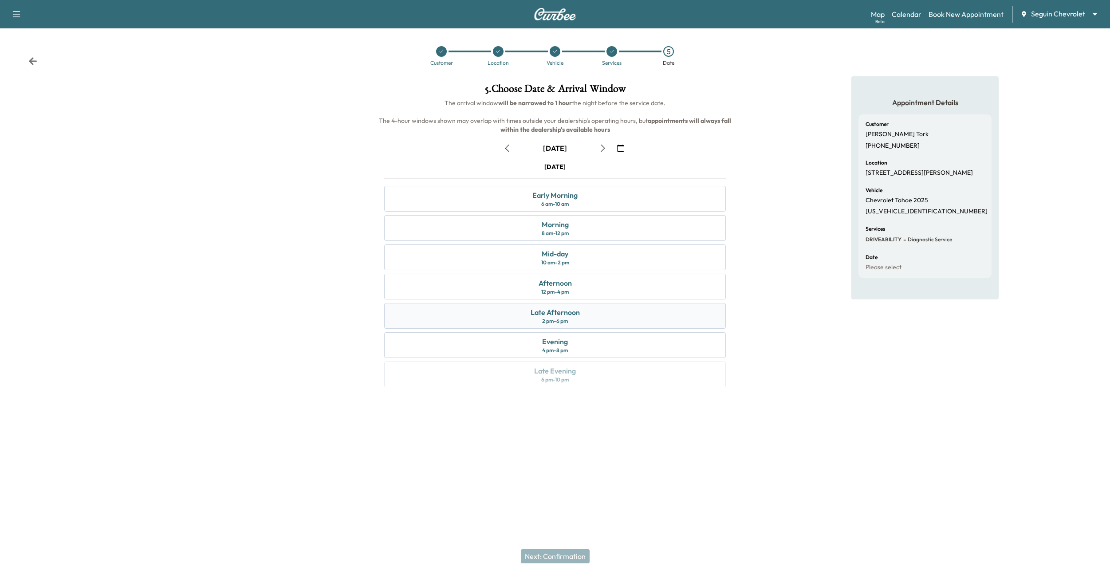
click at [587, 312] on div "Late Afternoon 2 pm - 6 pm" at bounding box center [555, 316] width 342 height 26
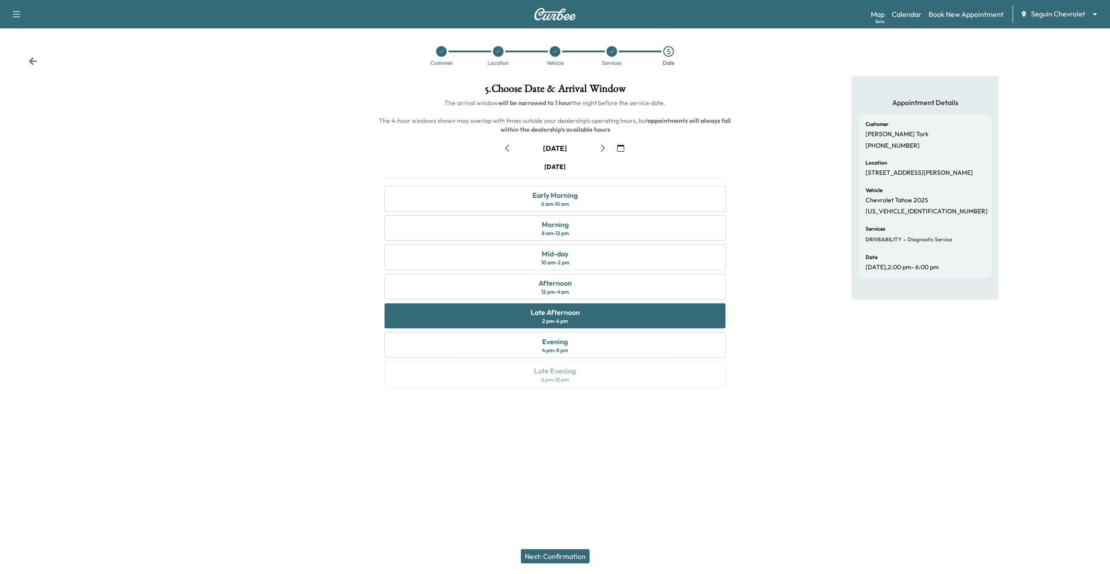
click at [562, 556] on button "Next: Confirmation" at bounding box center [555, 556] width 69 height 14
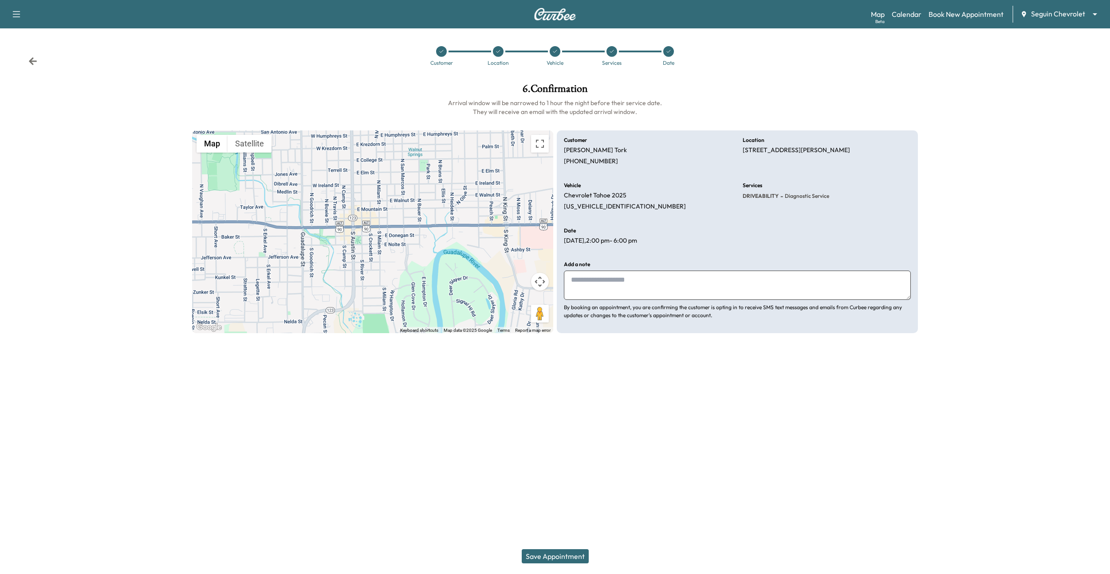
click at [562, 556] on button "Save Appointment" at bounding box center [555, 556] width 67 height 14
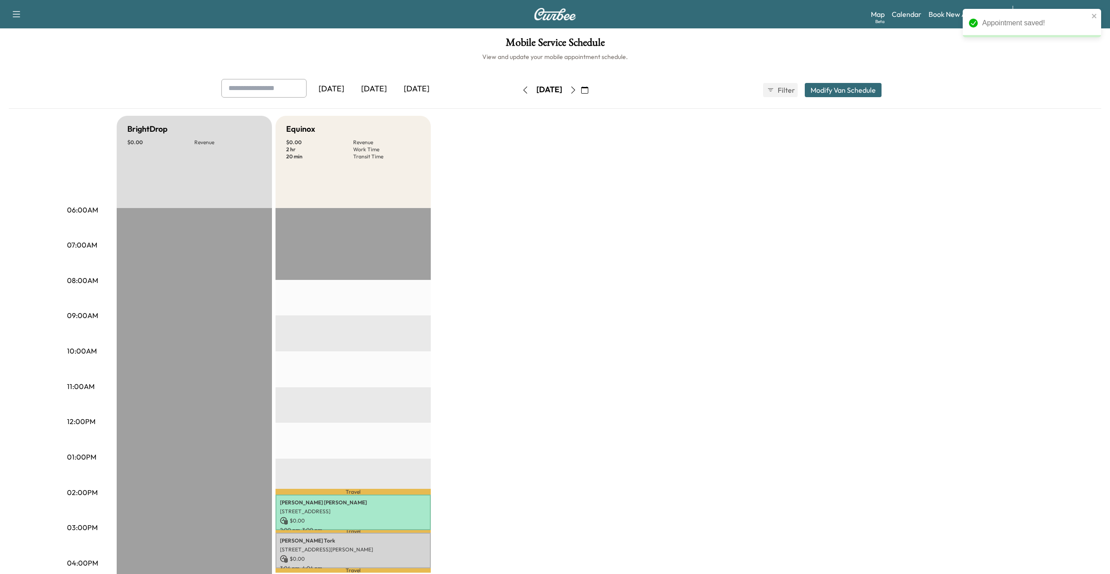
scroll to position [193, 0]
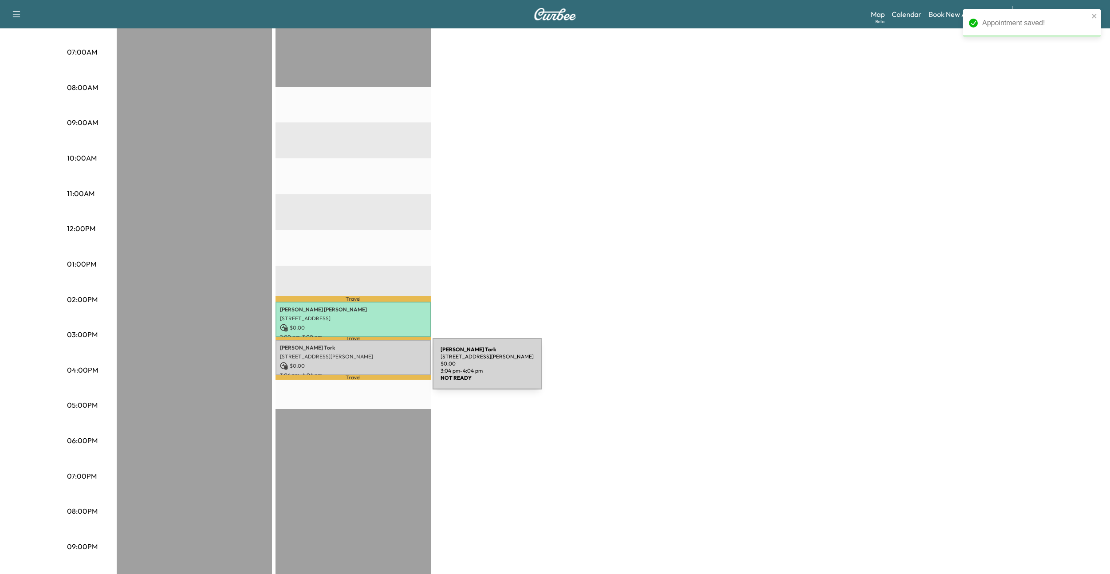
click at [366, 369] on p "$ 0.00" at bounding box center [353, 366] width 146 height 8
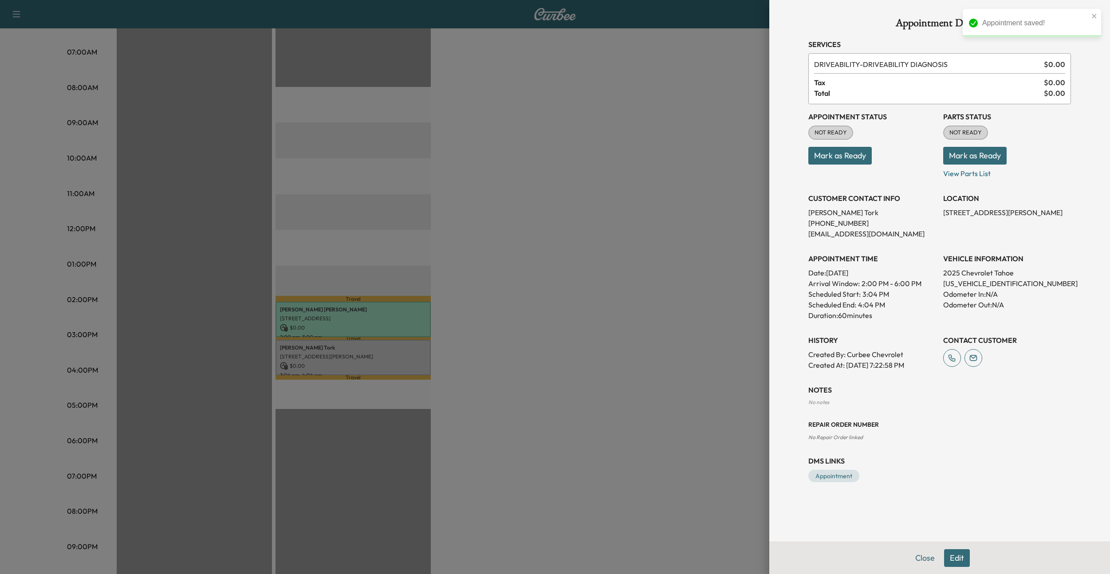
click at [839, 159] on button "Mark as Ready" at bounding box center [839, 156] width 63 height 18
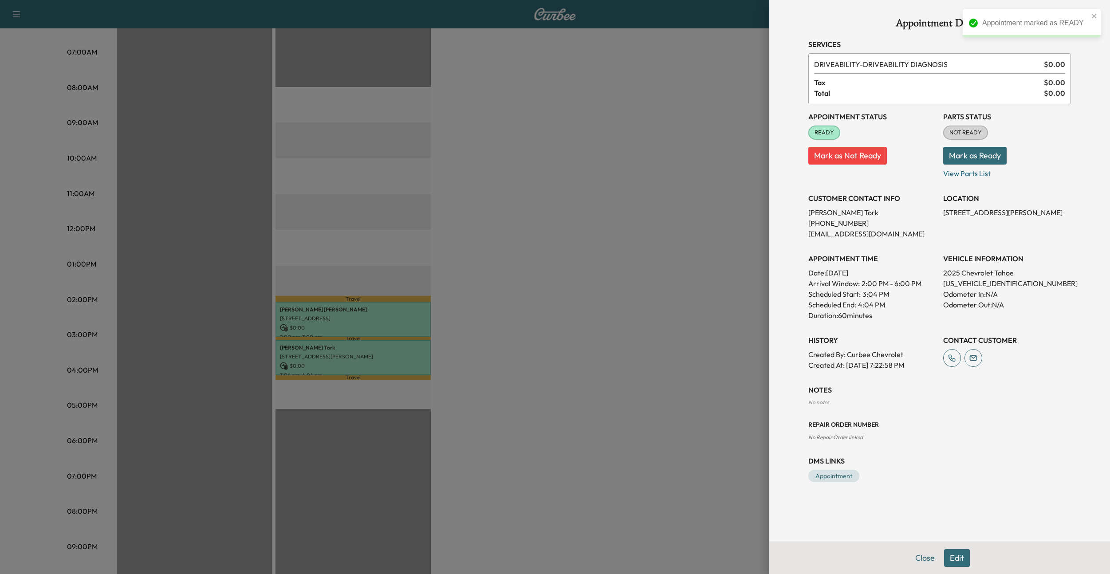
click at [959, 556] on button "Edit" at bounding box center [957, 558] width 26 height 18
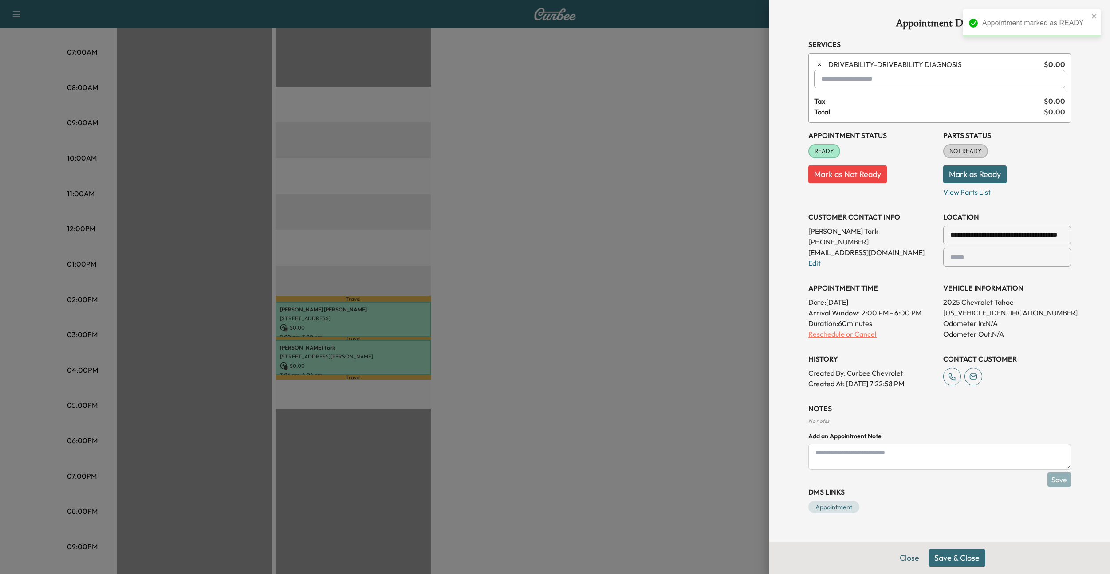
click at [861, 333] on p "Reschedule or Cancel" at bounding box center [872, 334] width 128 height 11
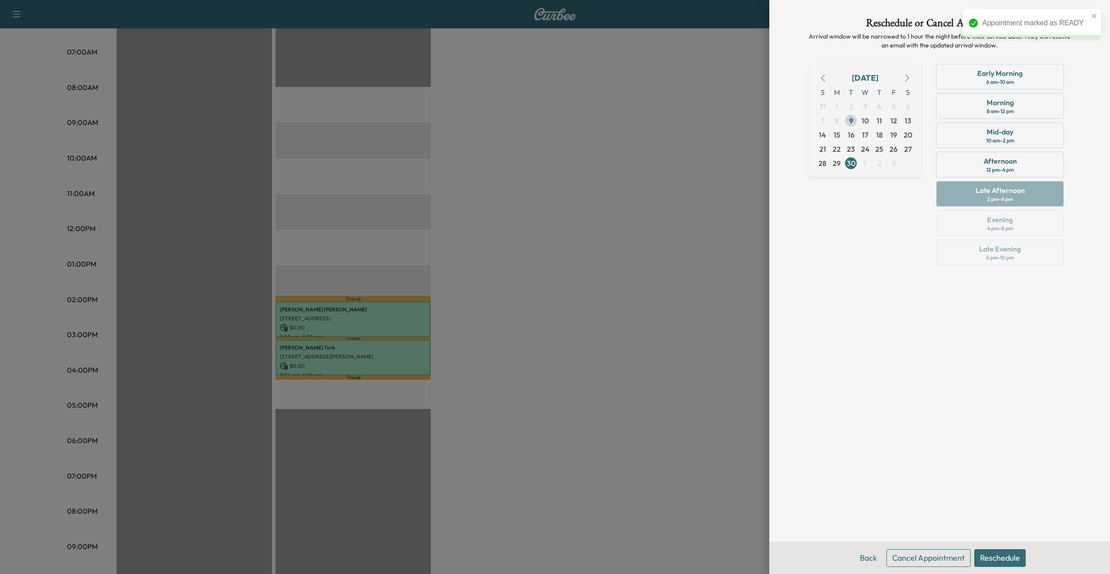
click at [920, 551] on button "Cancel Appointment" at bounding box center [928, 558] width 84 height 18
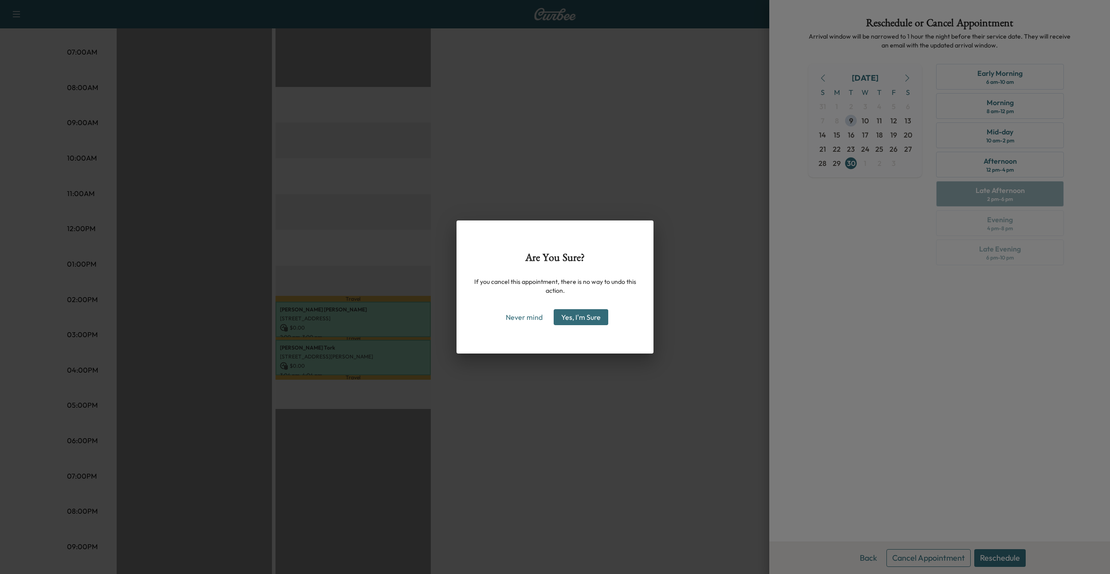
click at [592, 322] on button "Yes, I'm Sure" at bounding box center [581, 317] width 55 height 16
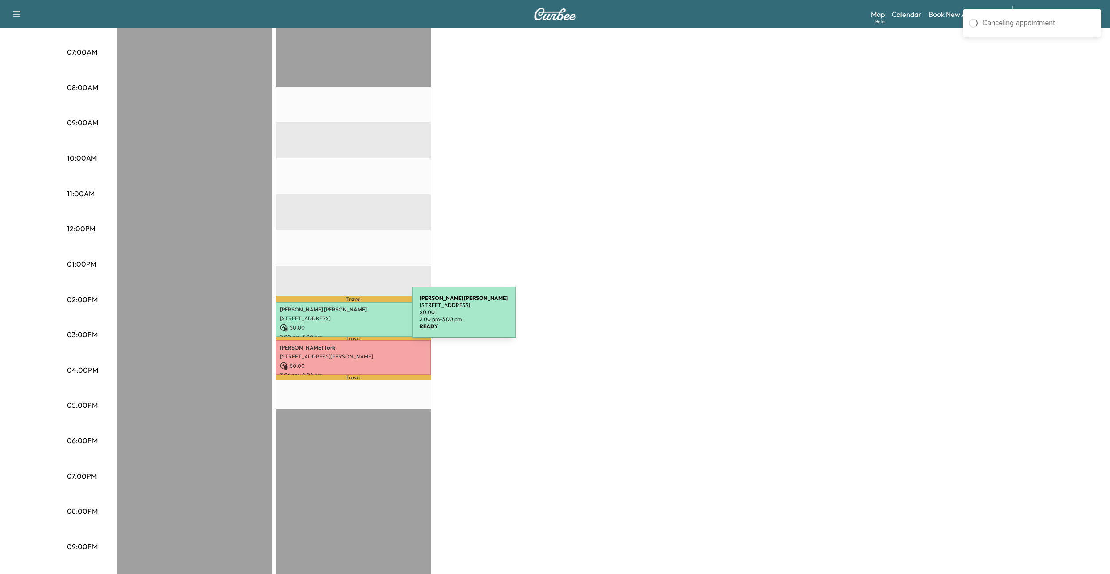
click at [345, 318] on p "[STREET_ADDRESS]" at bounding box center [353, 318] width 146 height 7
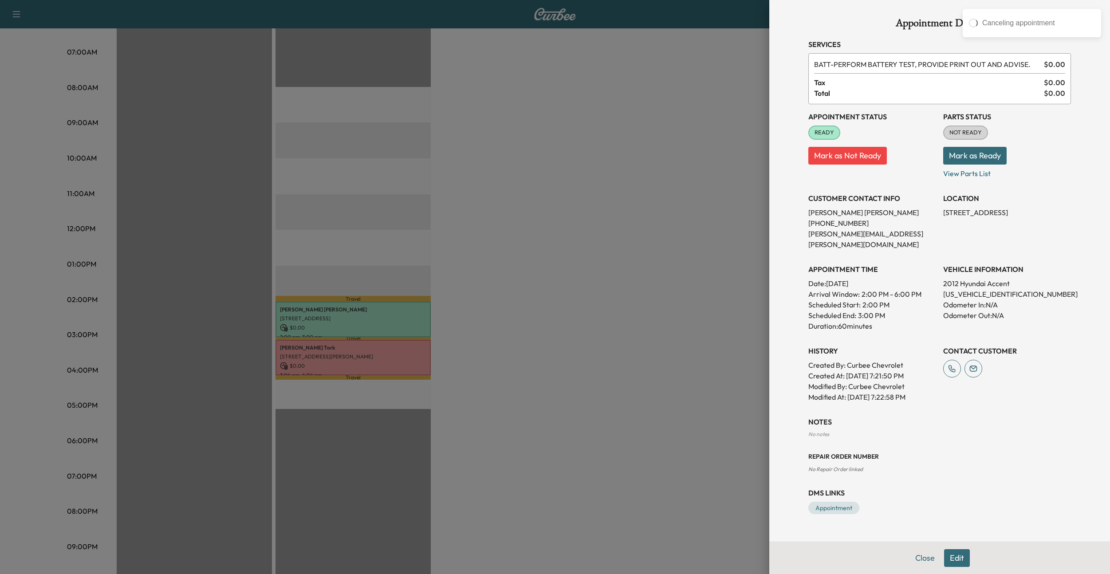
click at [962, 559] on button "Edit" at bounding box center [957, 558] width 26 height 18
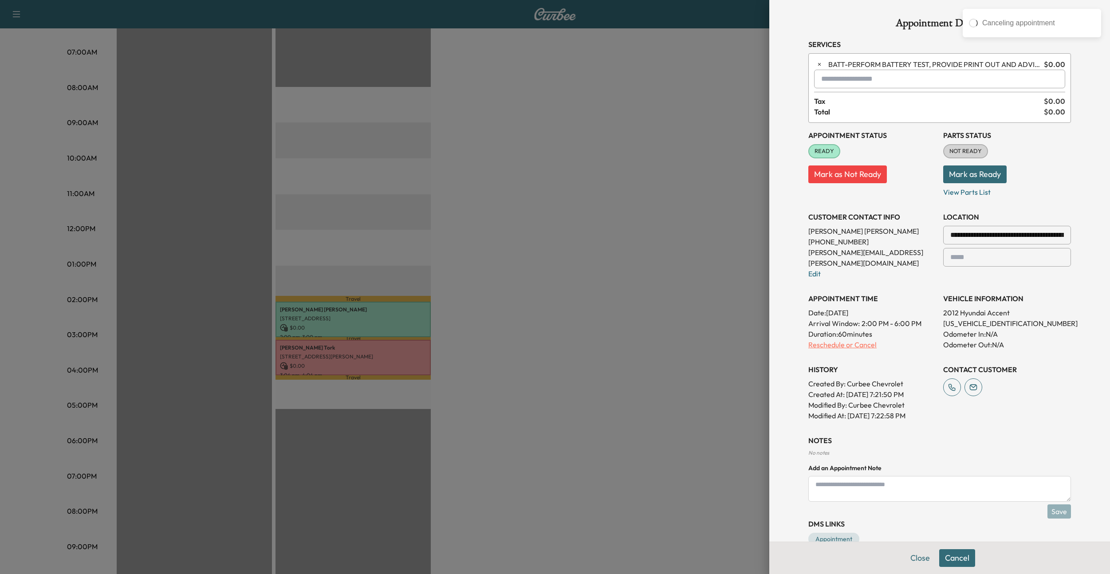
click at [836, 339] on p "Reschedule or Cancel" at bounding box center [872, 344] width 128 height 11
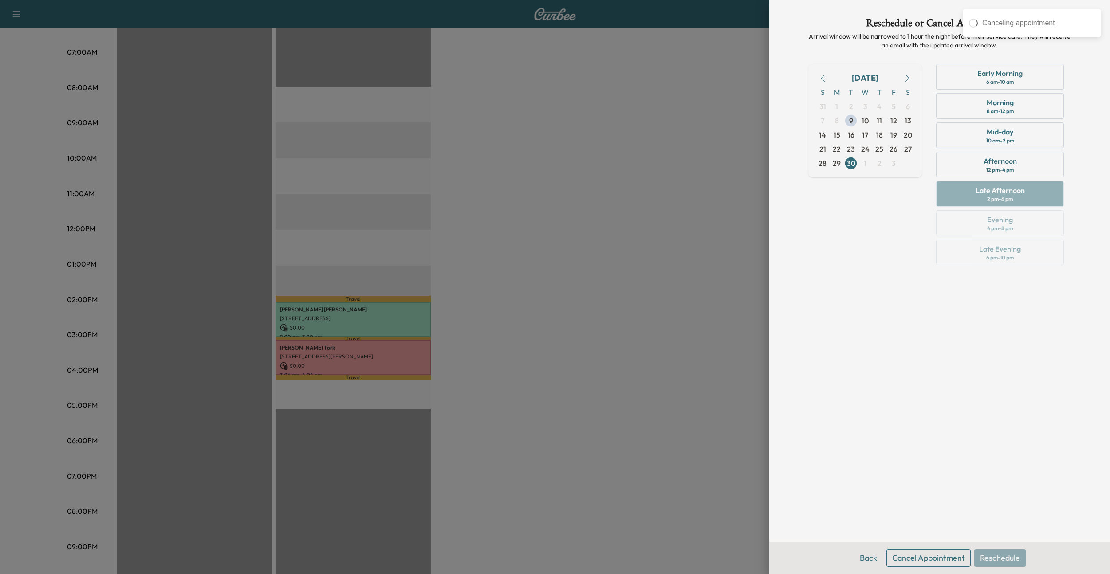
click at [925, 559] on button "Cancel Appointment" at bounding box center [928, 558] width 84 height 18
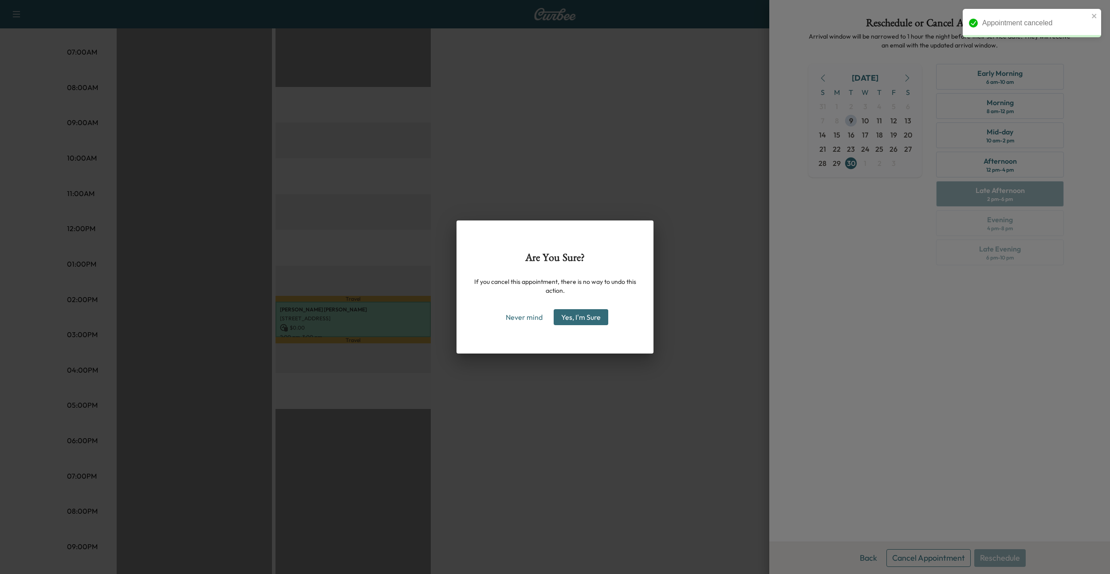
click at [587, 316] on button "Yes, I'm Sure" at bounding box center [581, 317] width 55 height 16
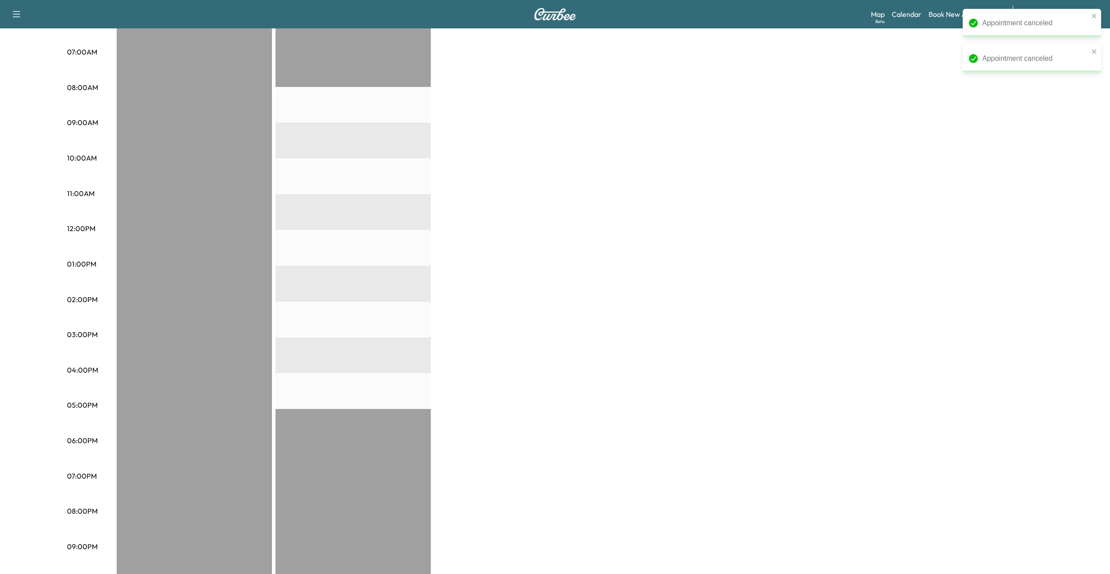
click at [689, 256] on div "BrightDrop $ 0.00 Revenue EST Start Equinox $ 0.00 Revenue EST Start" at bounding box center [580, 256] width 926 height 666
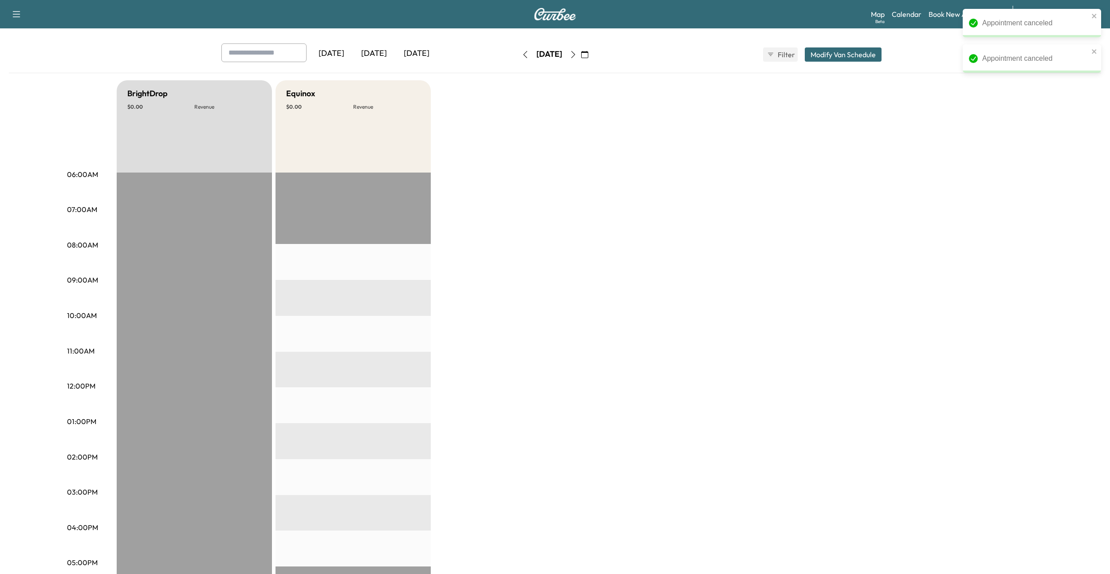
scroll to position [0, 0]
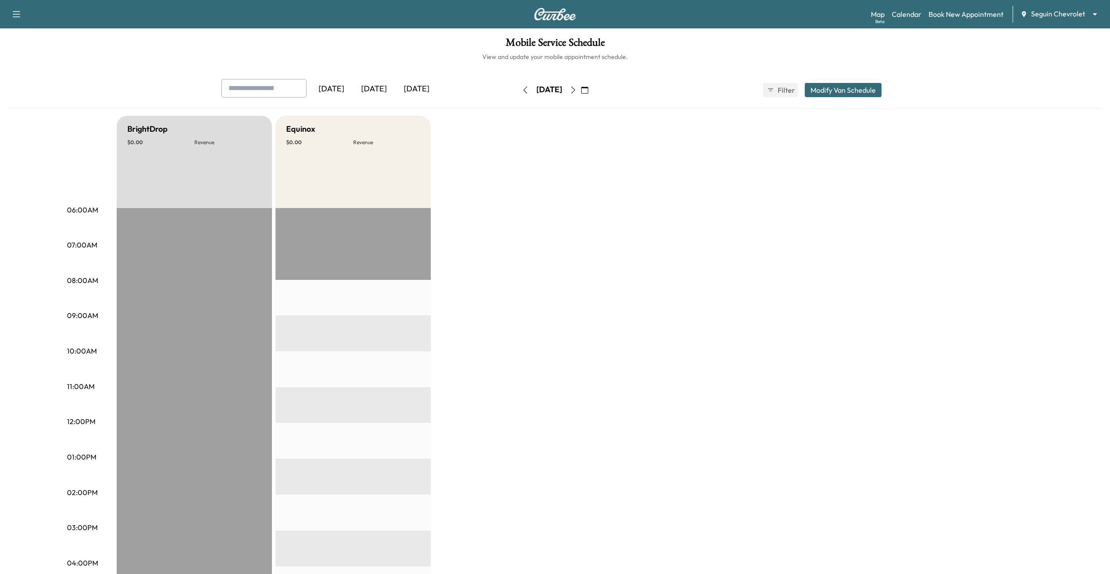
click at [13, 14] on icon "button" at bounding box center [17, 14] width 8 height 6
click at [24, 55] on button "Log Out" at bounding box center [31, 50] width 33 height 14
